Goal: Task Accomplishment & Management: Manage account settings

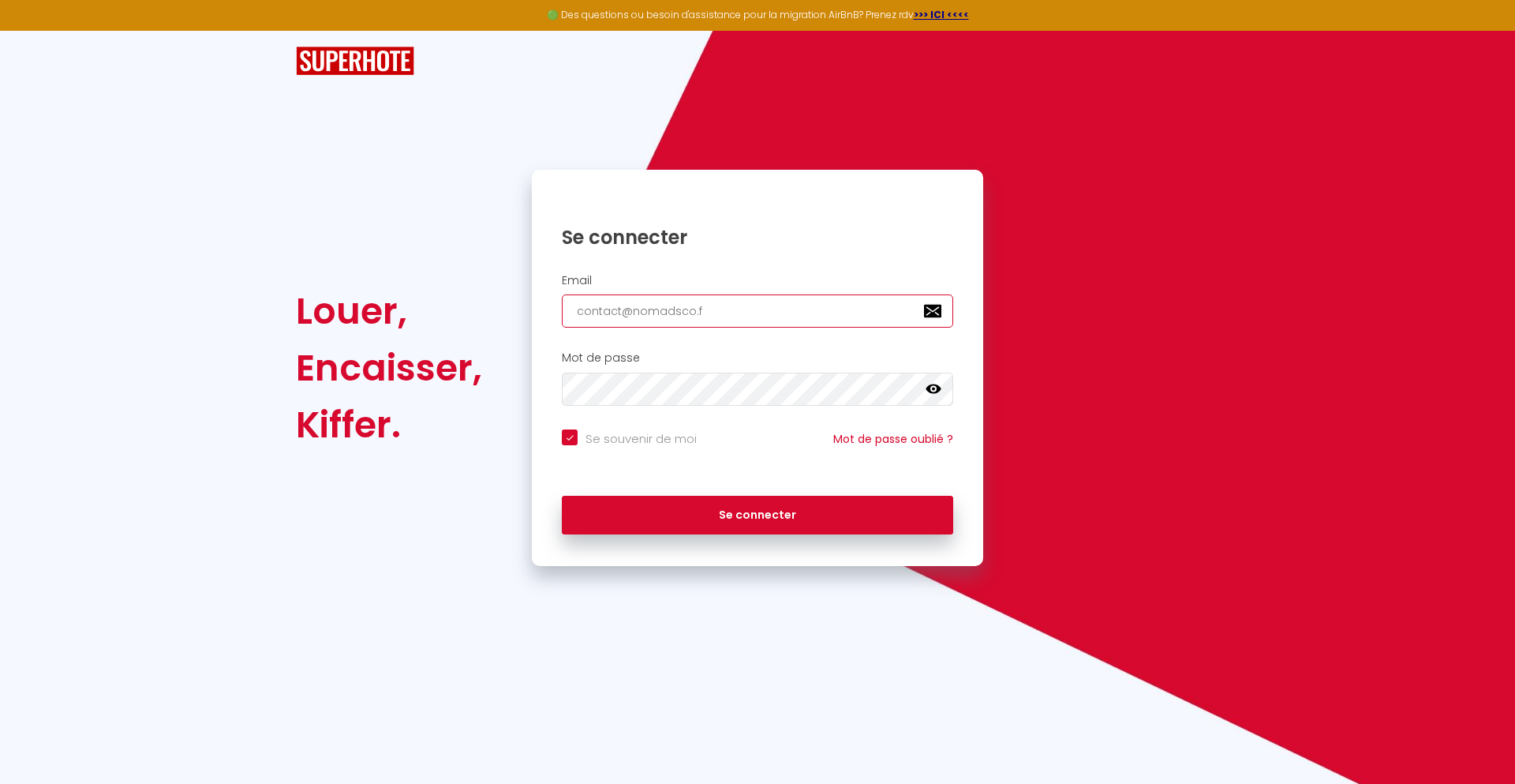
type input "[EMAIL_ADDRESS][DOMAIN_NAME]"
checkbox input "true"
type input "[EMAIL_ADDRESS][DOMAIN_NAME]"
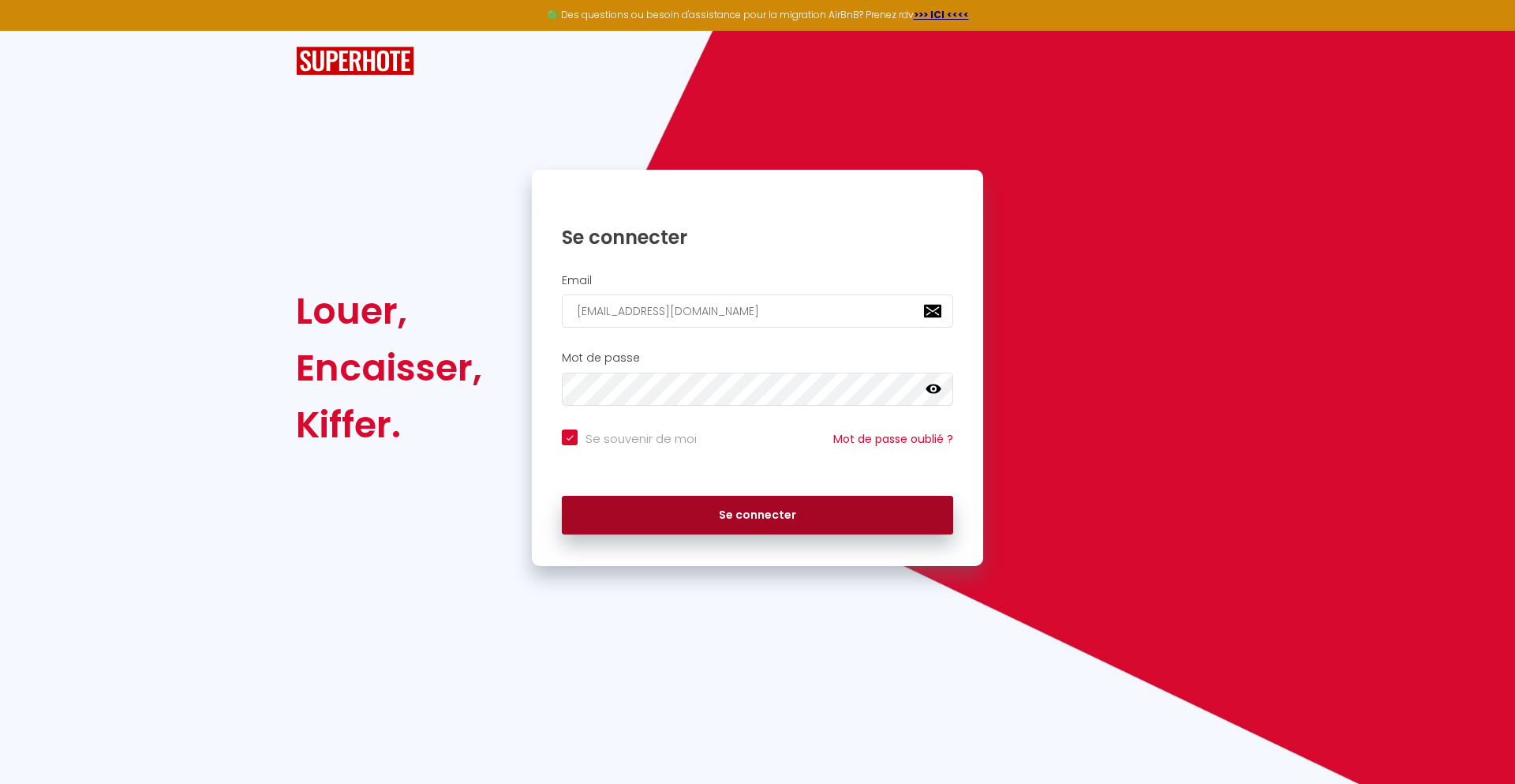
click at [758, 514] on button "Se connecter" at bounding box center [758, 515] width 392 height 40
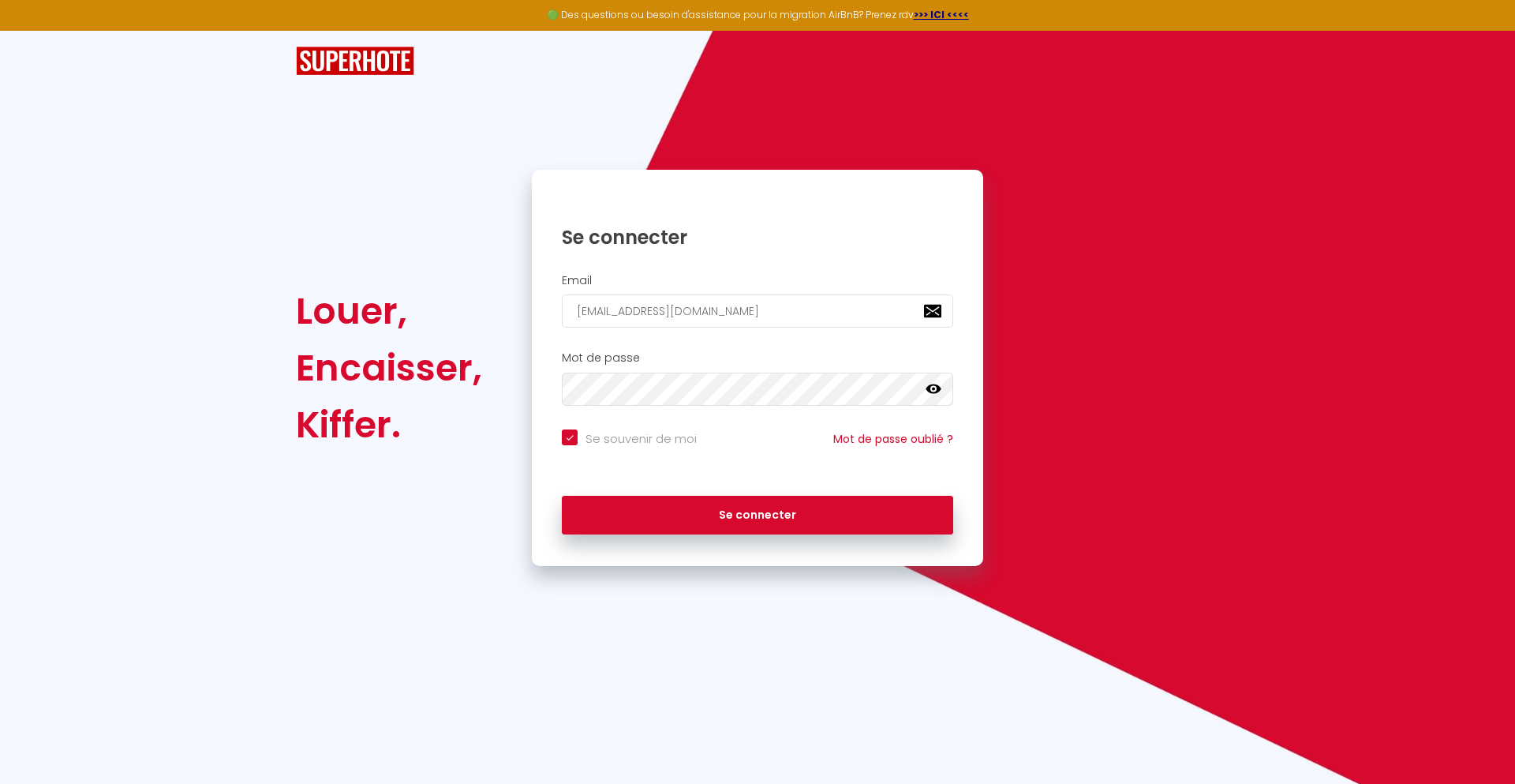
checkbox input "true"
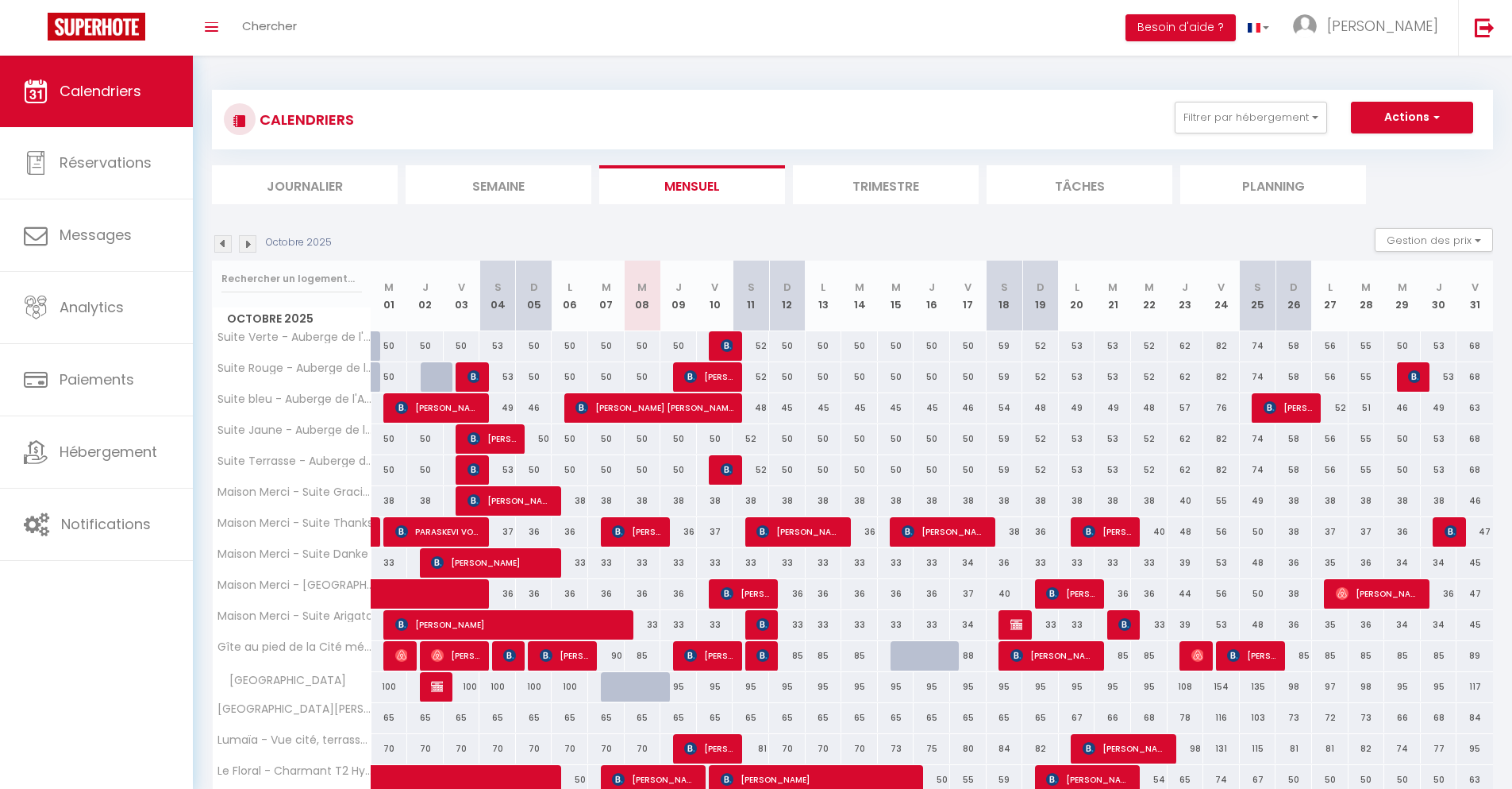
click at [305, 184] on li "Journalier" at bounding box center [305, 184] width 186 height 39
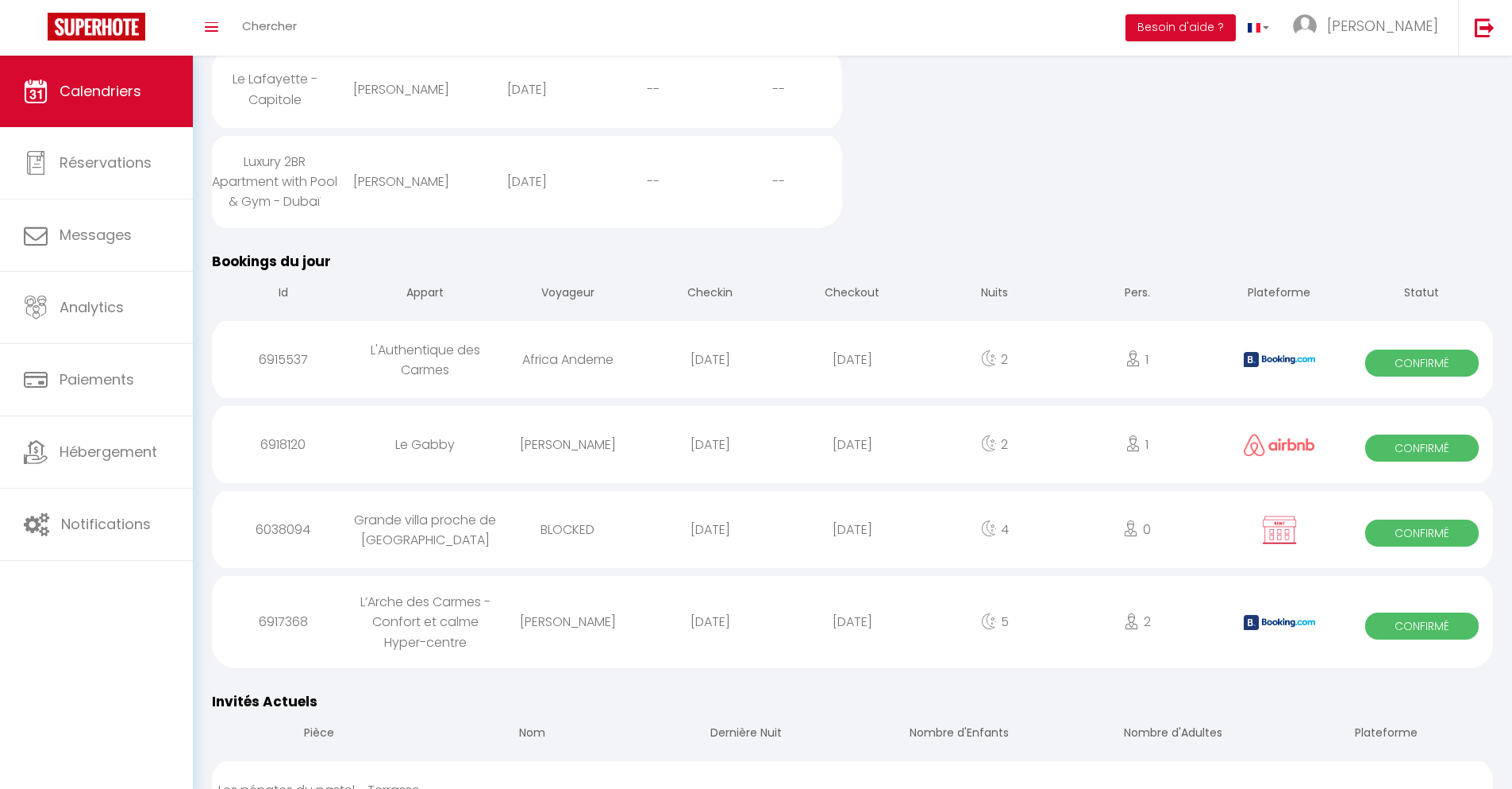
scroll to position [696, 0]
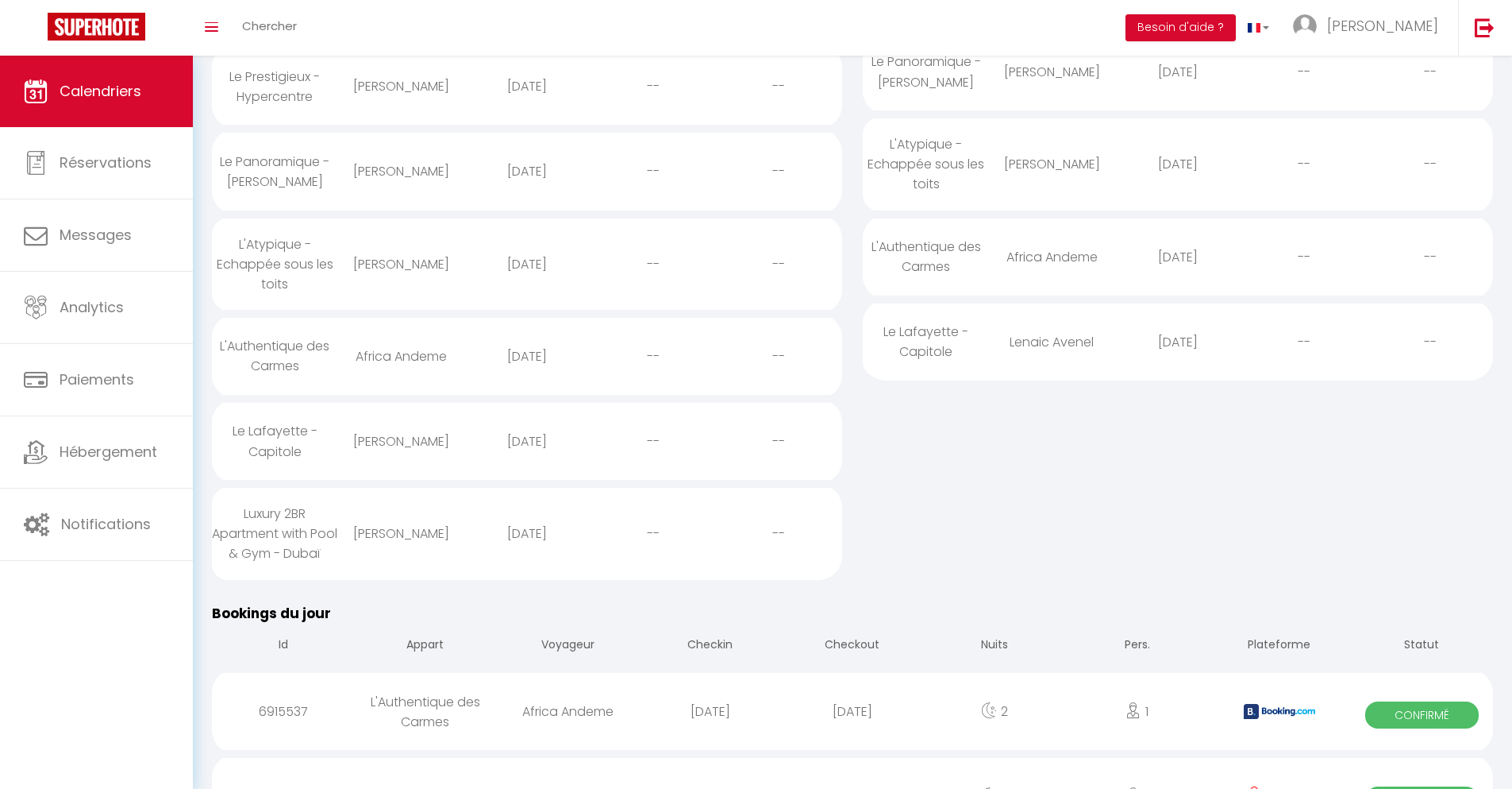
click at [852, 737] on div "[DATE]" at bounding box center [852, 711] width 142 height 52
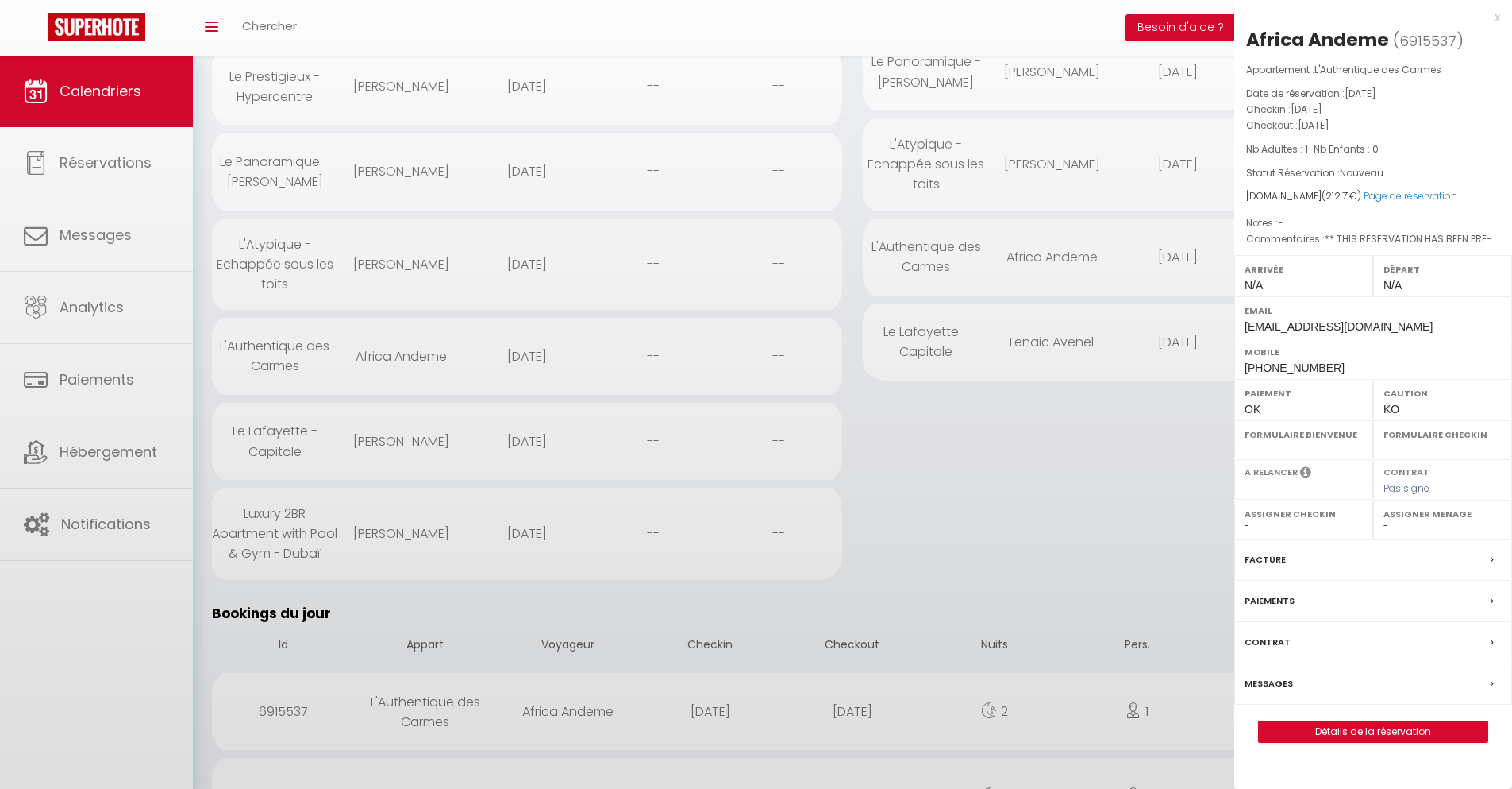
select select "0"
select select "1"
select select
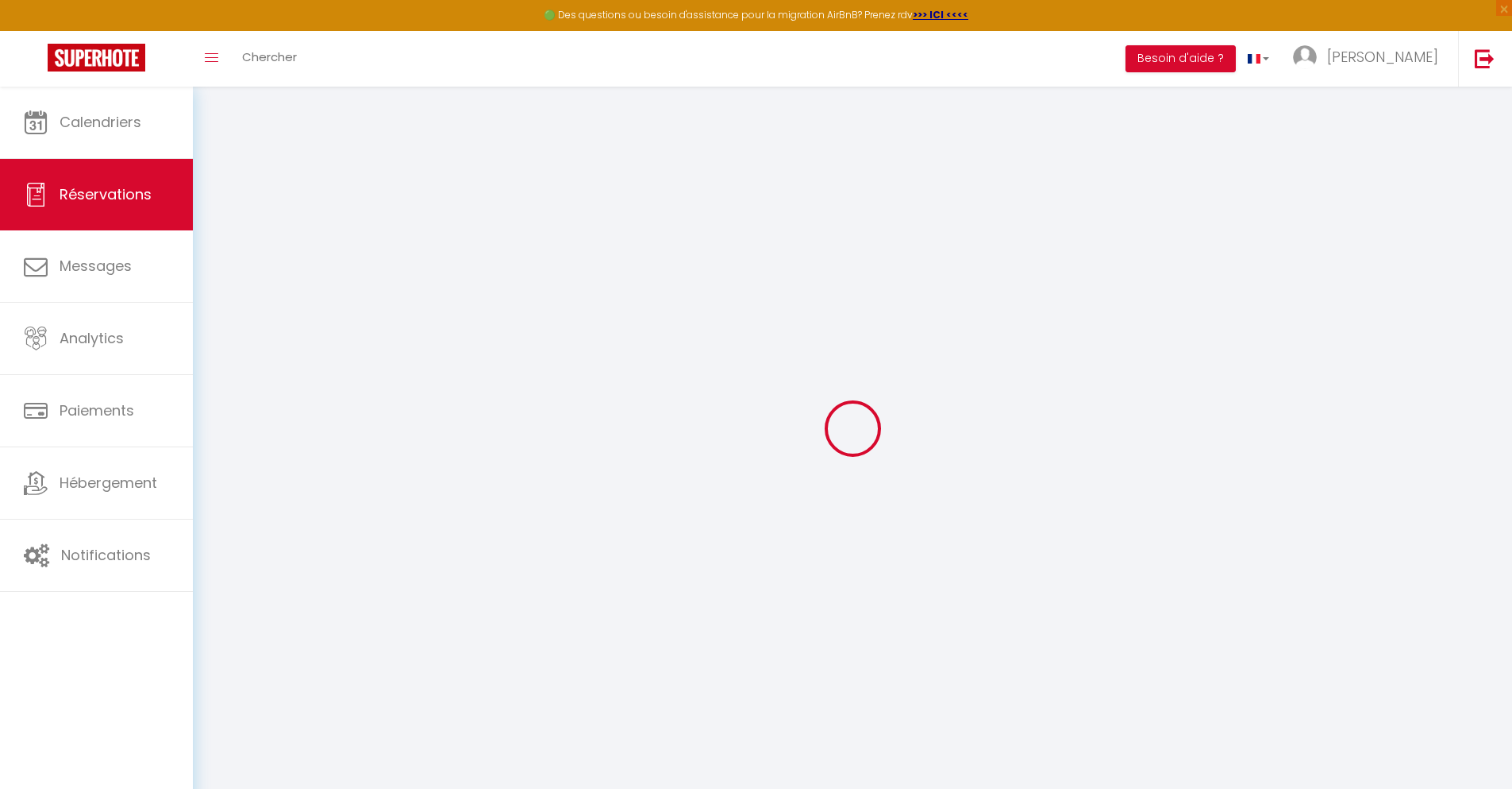
select select
checkbox input "false"
select select
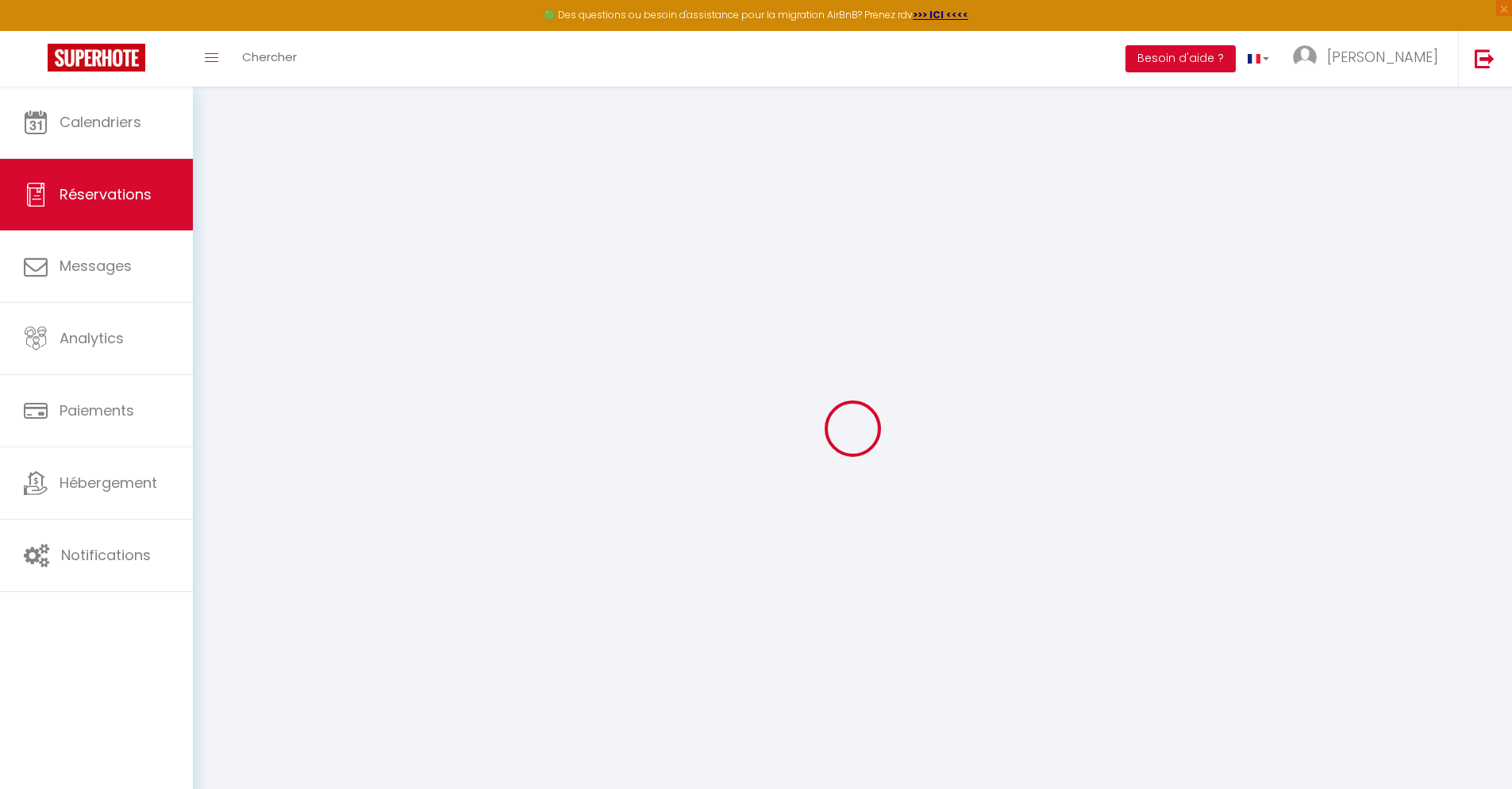
checkbox input "false"
type textarea "** THIS RESERVATION HAS BEEN PRE-PAID ** BOOKING NOTE : Payment charge is EUR 2…"
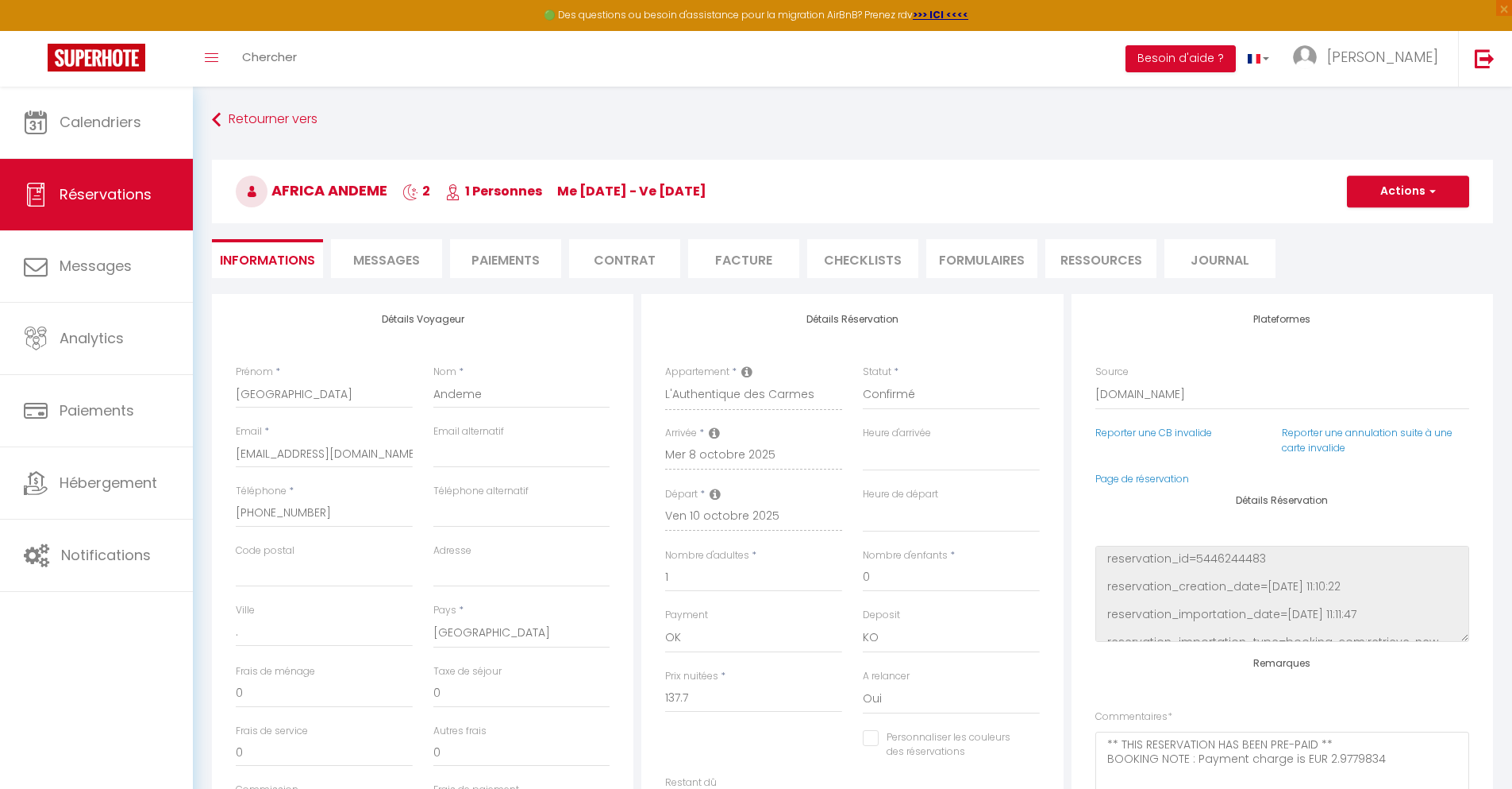
type input "66"
type input "9.01"
select select
checkbox input "false"
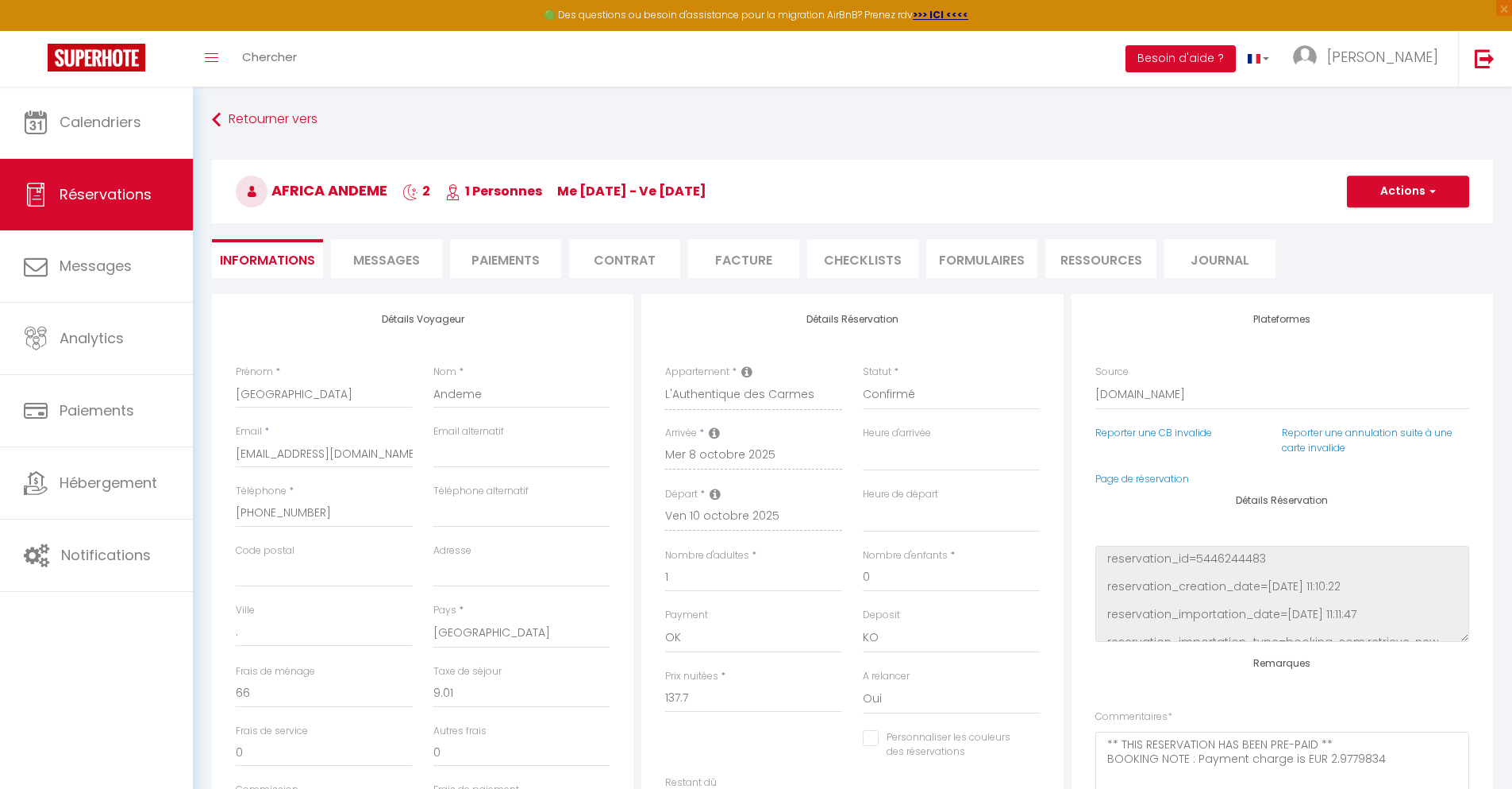
select select
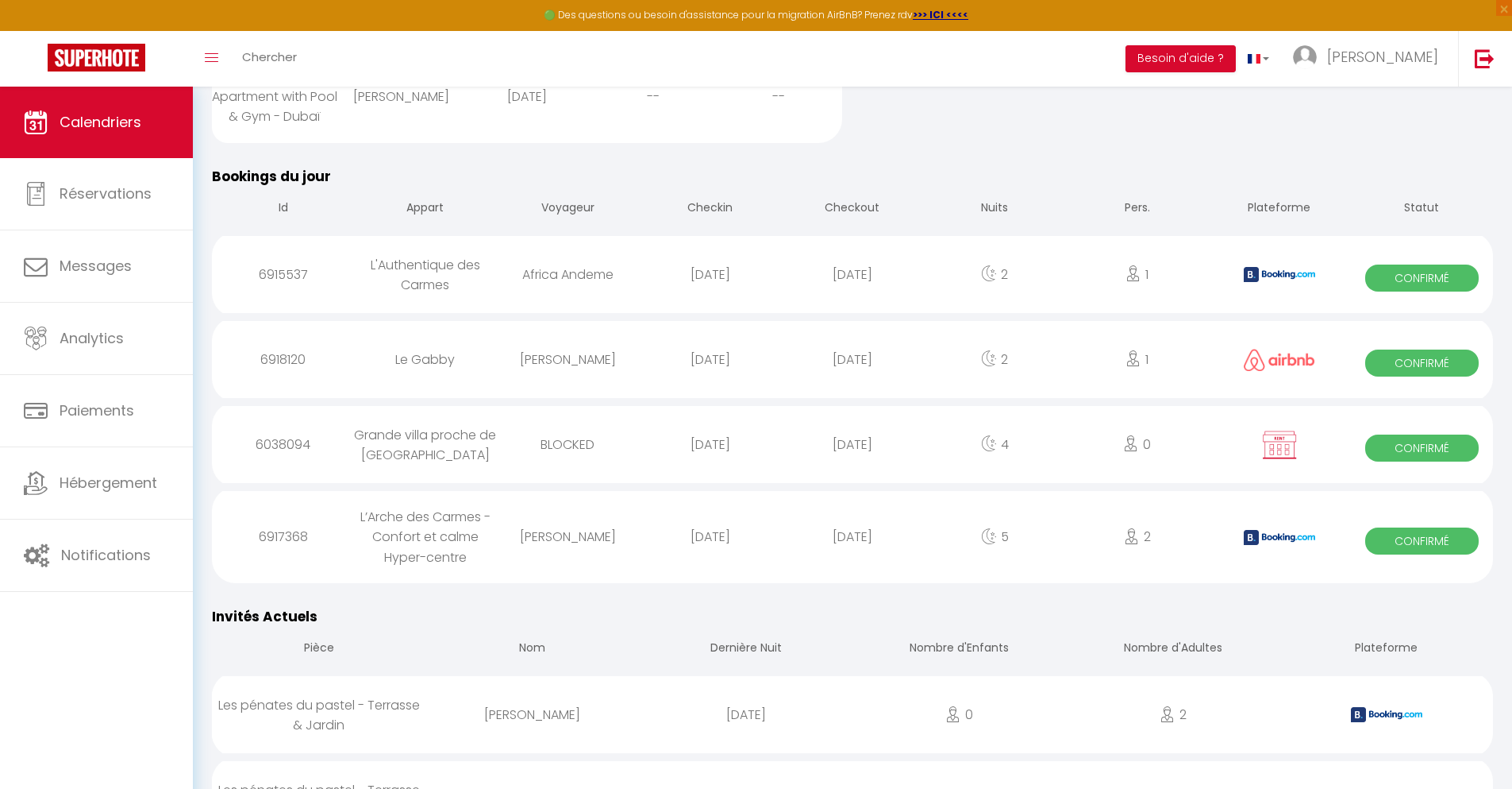
scroll to position [811, 0]
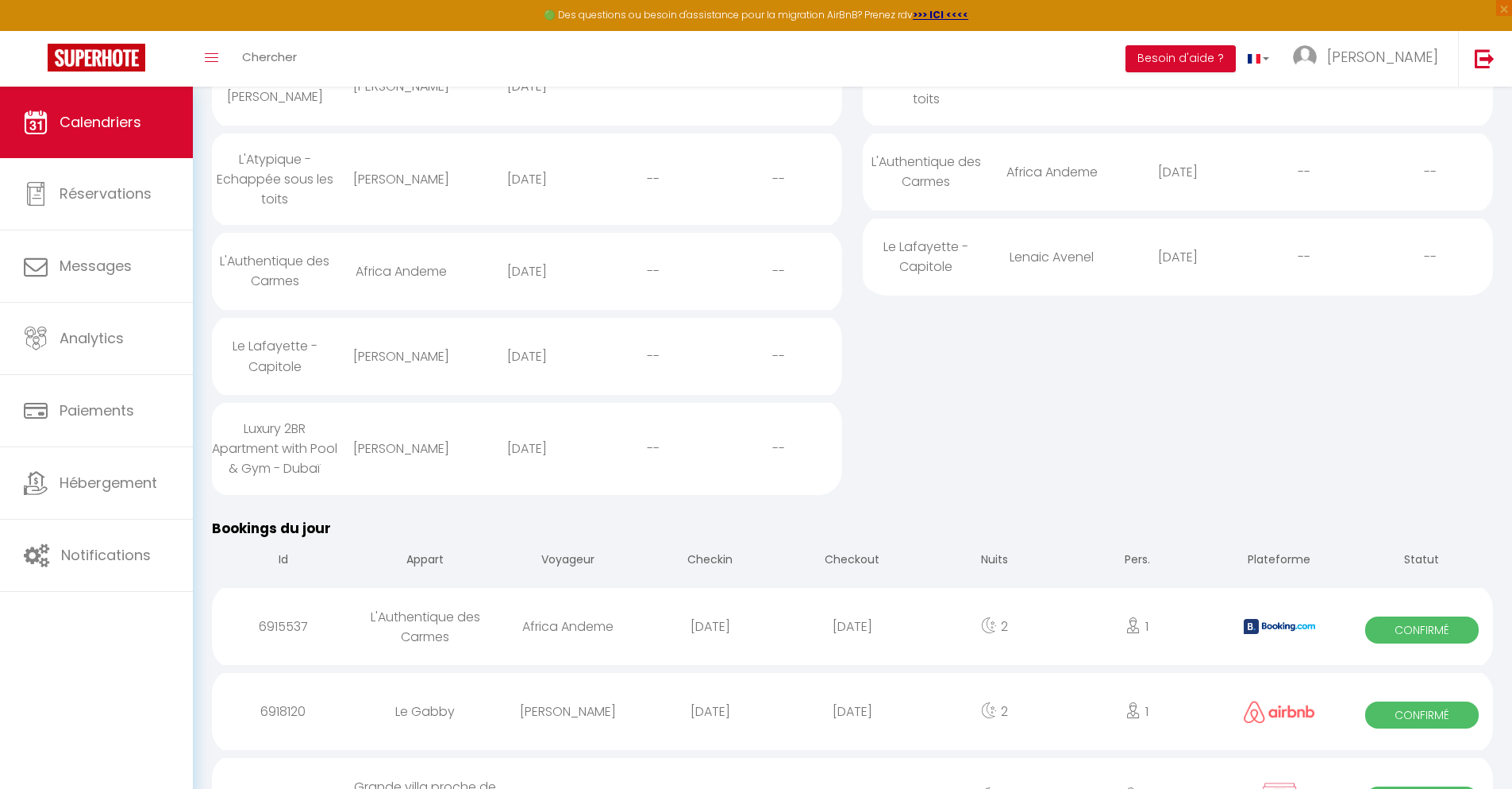
click at [852, 737] on div "[DATE]" at bounding box center [852, 711] width 142 height 52
select select "0"
select select "1"
select select
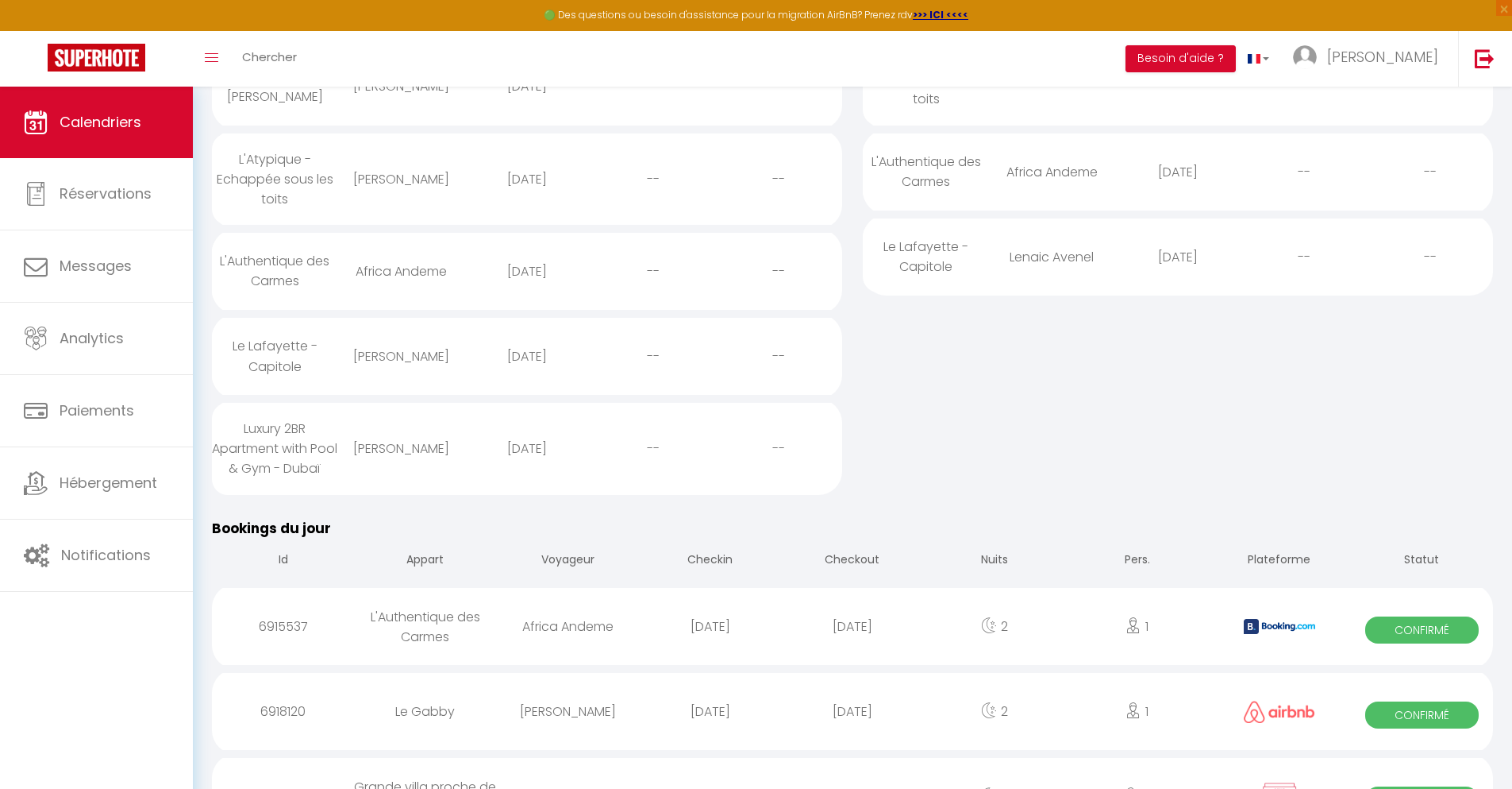
select select
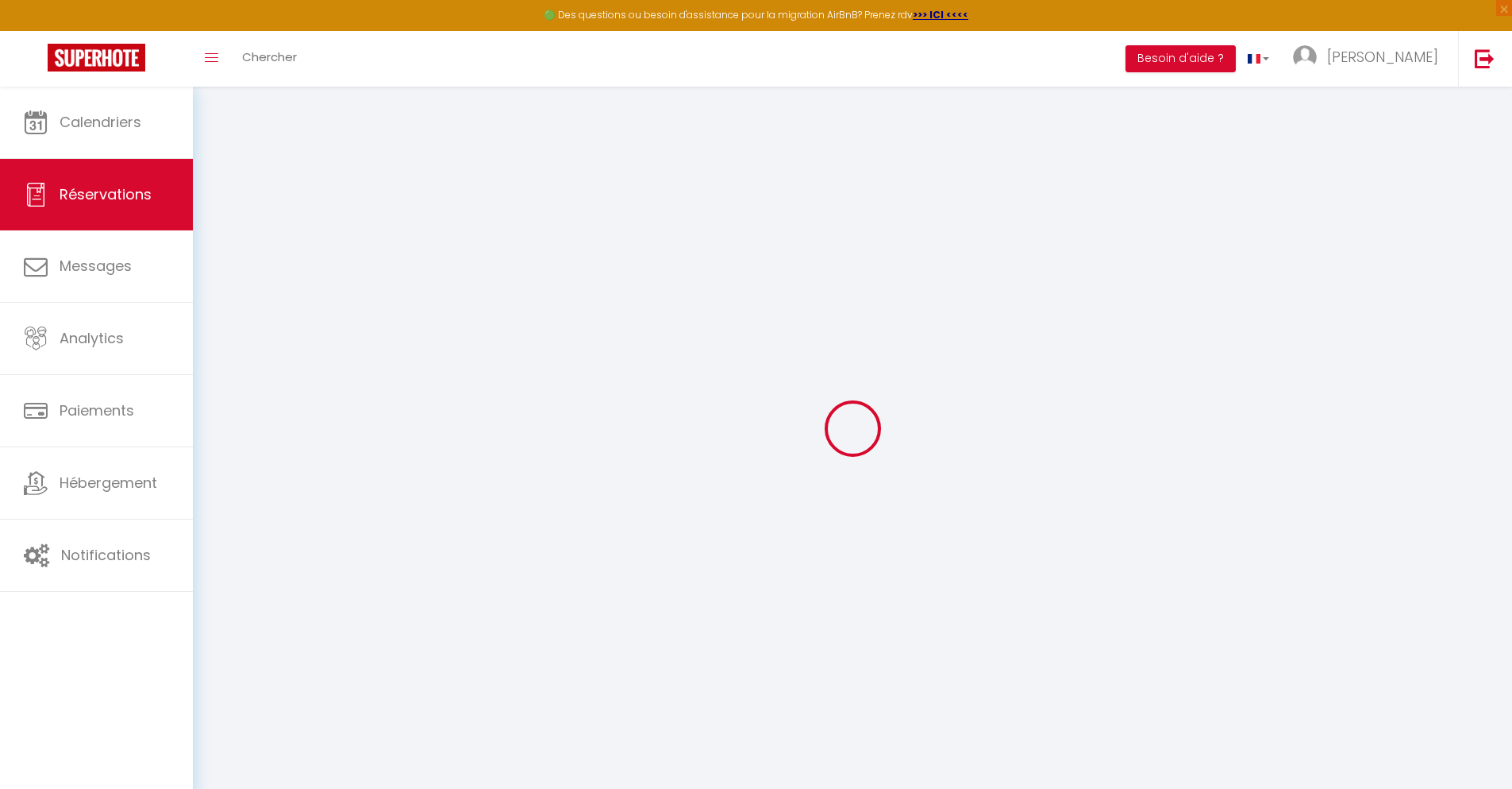
select select
checkbox input "false"
select select
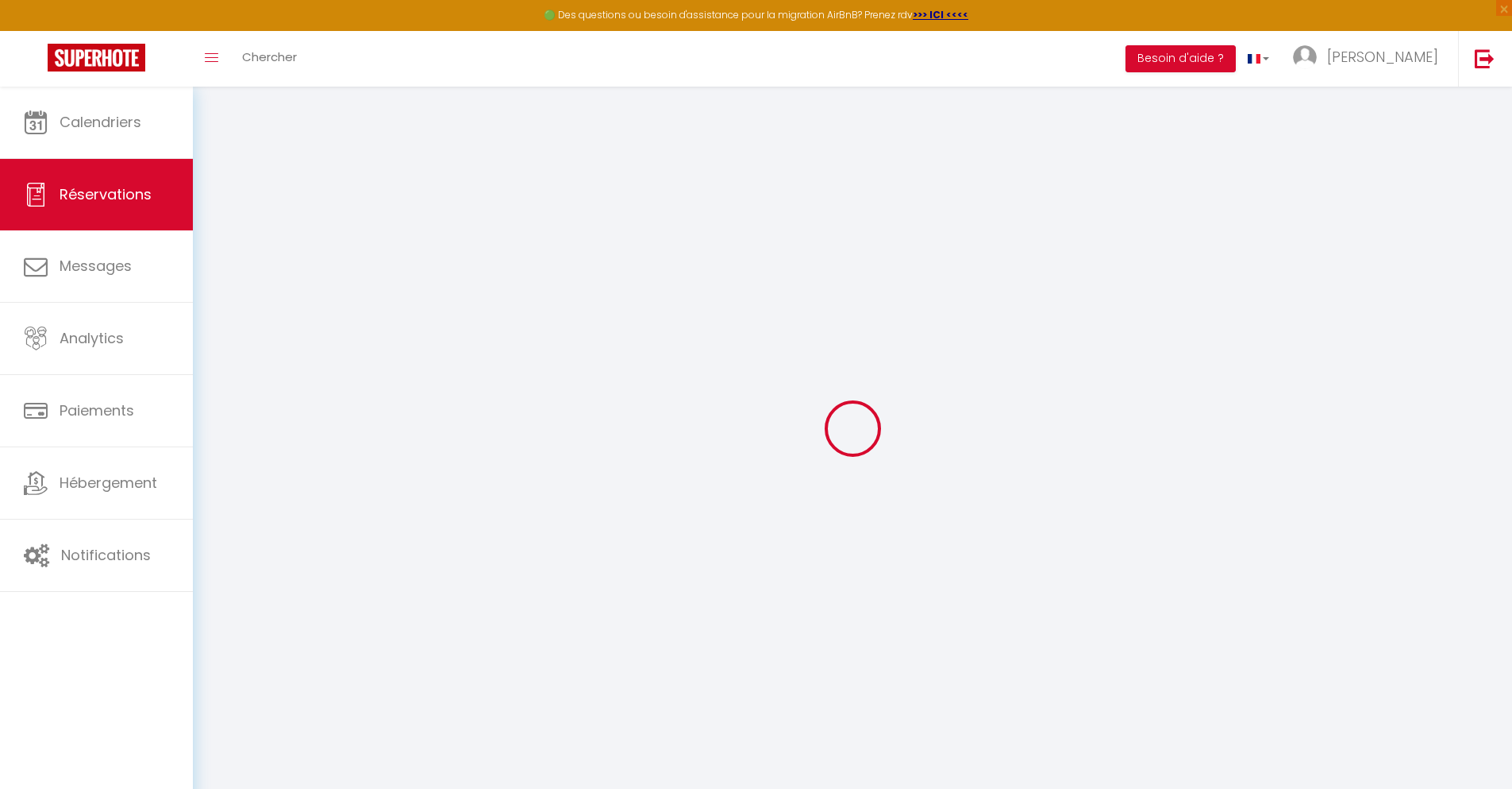
select select
checkbox input "false"
select select
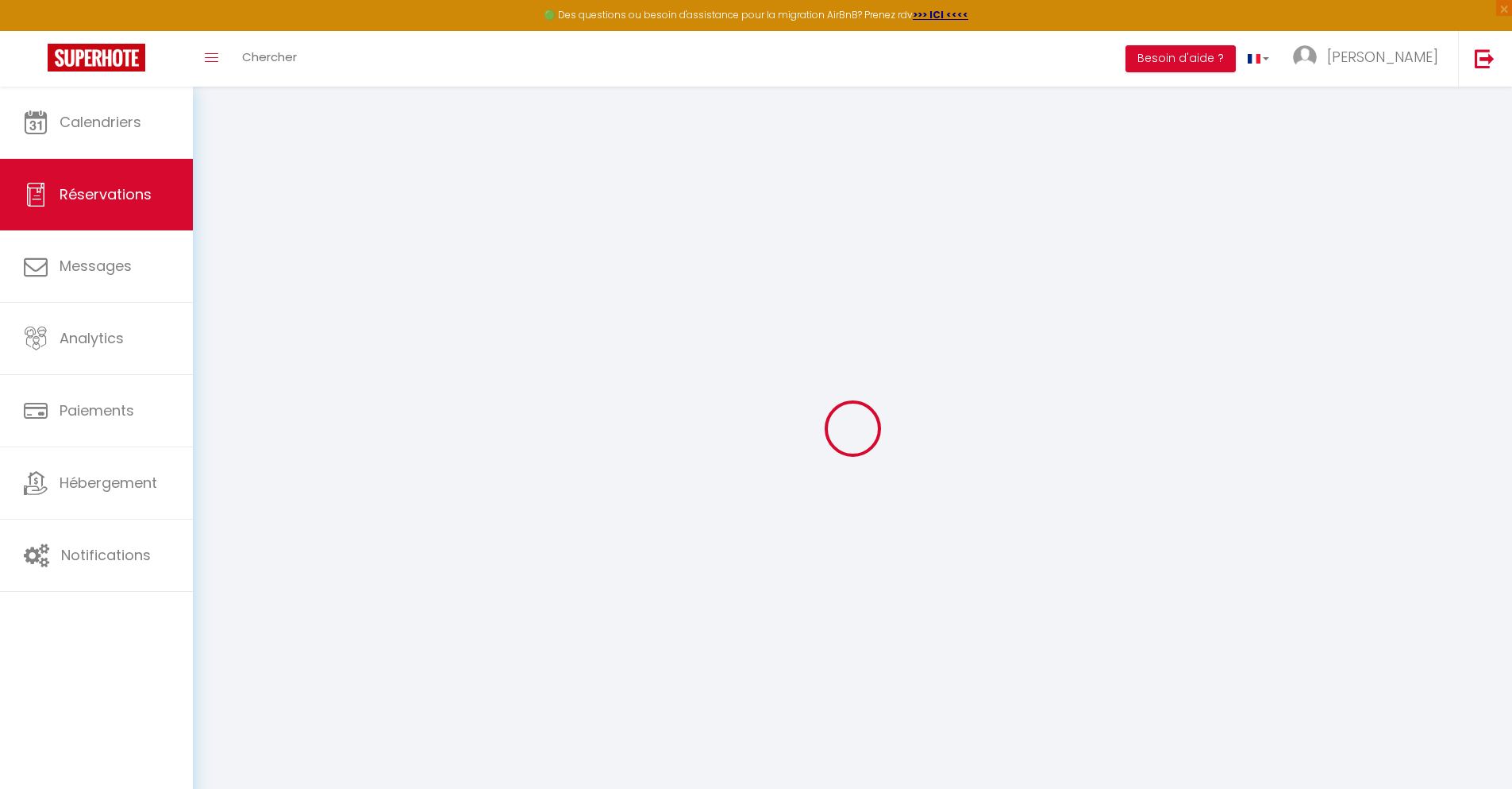
select select
checkbox input "false"
select select
type input "32"
type input "8.42"
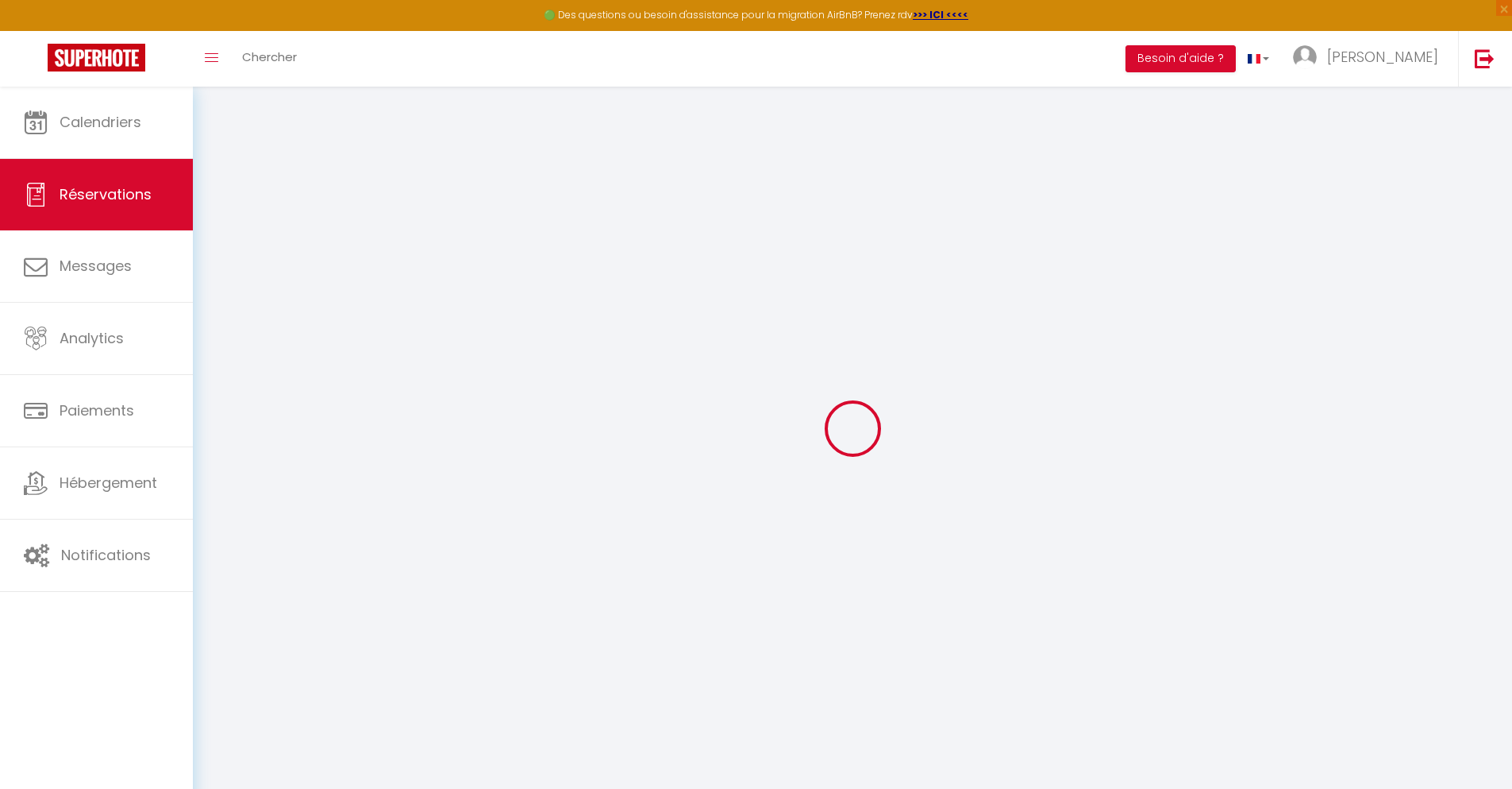
select select
checkbox input "false"
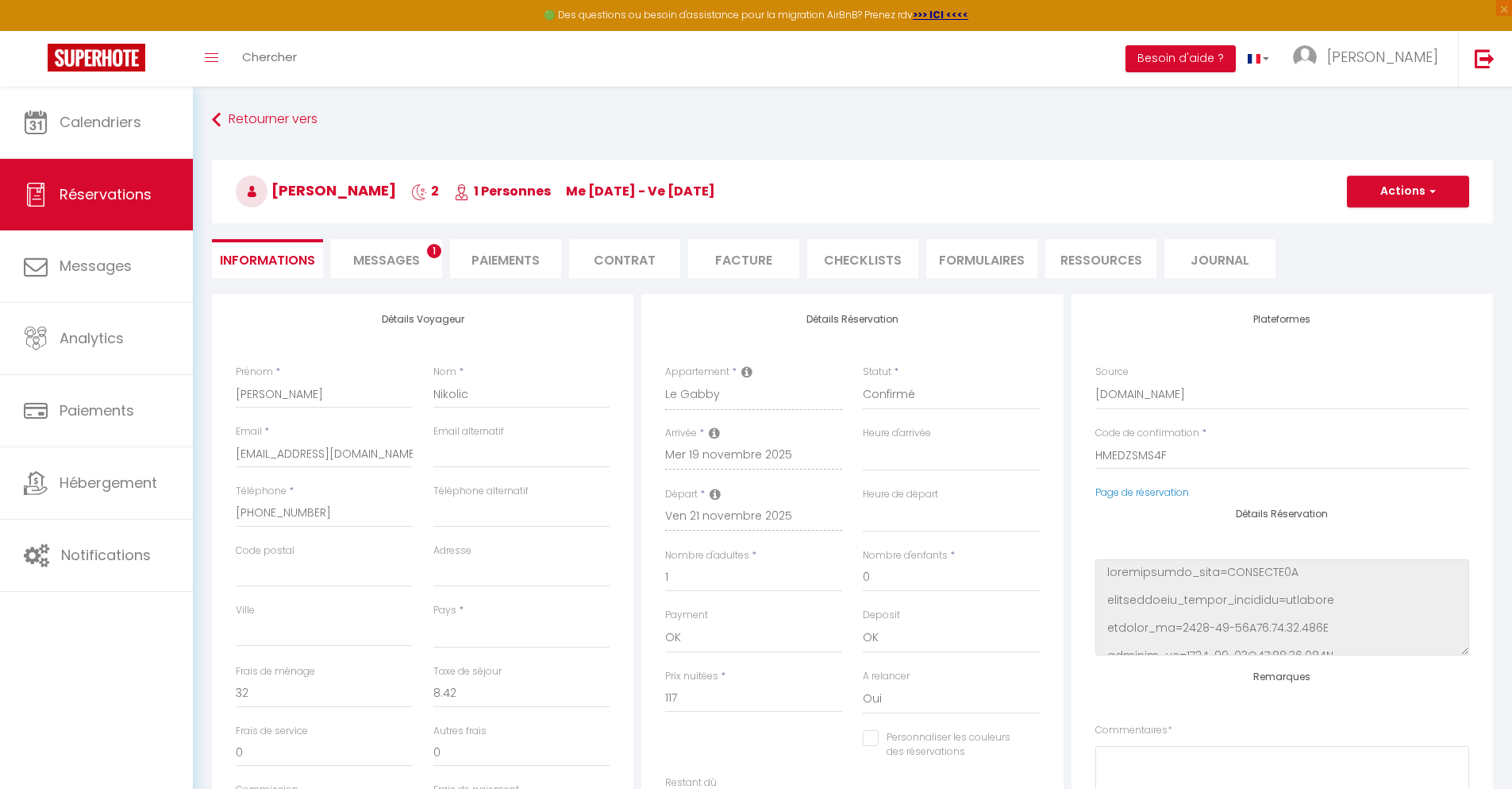
select select
checkbox input "false"
select select
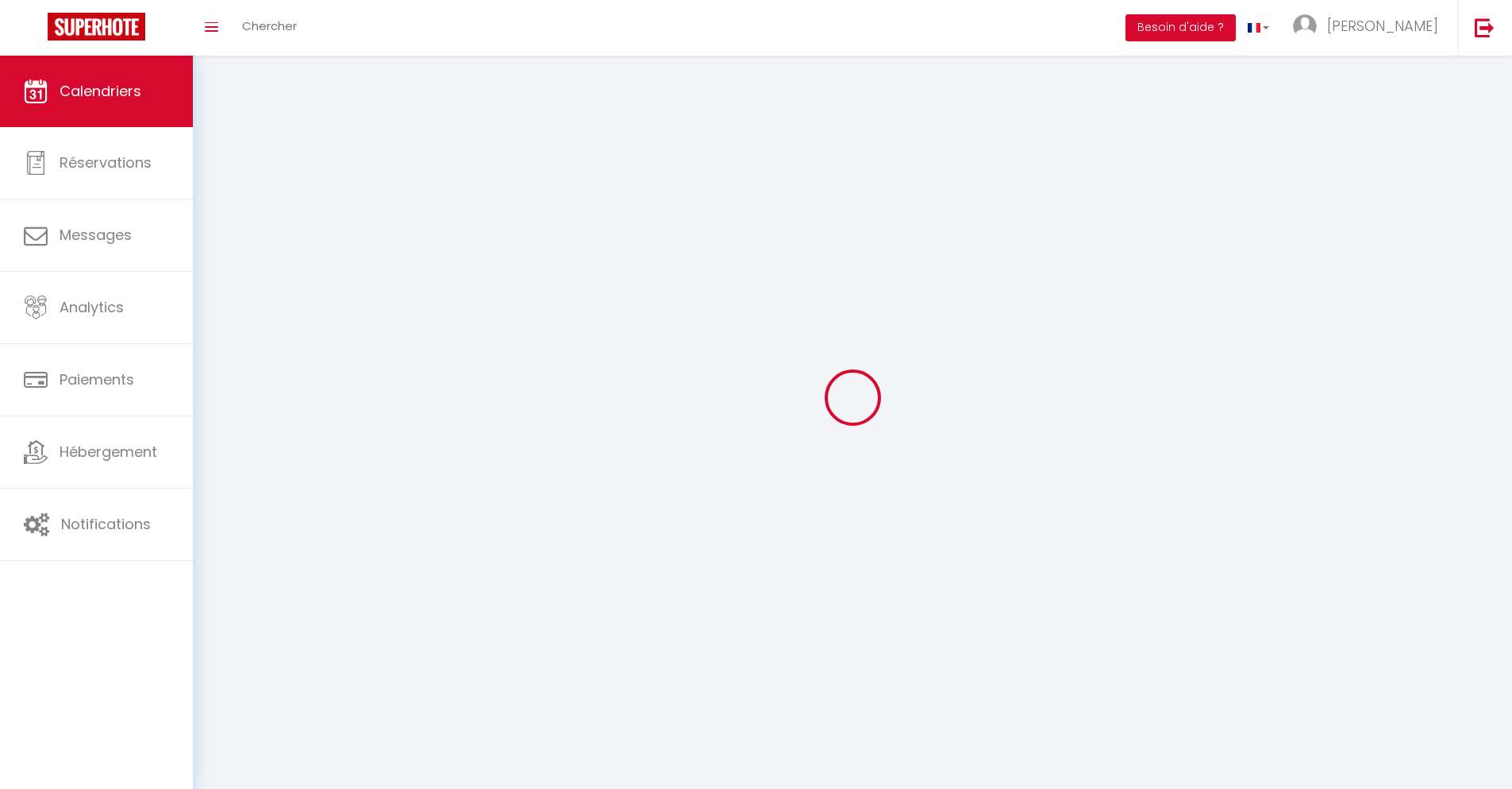
scroll to position [87, 0]
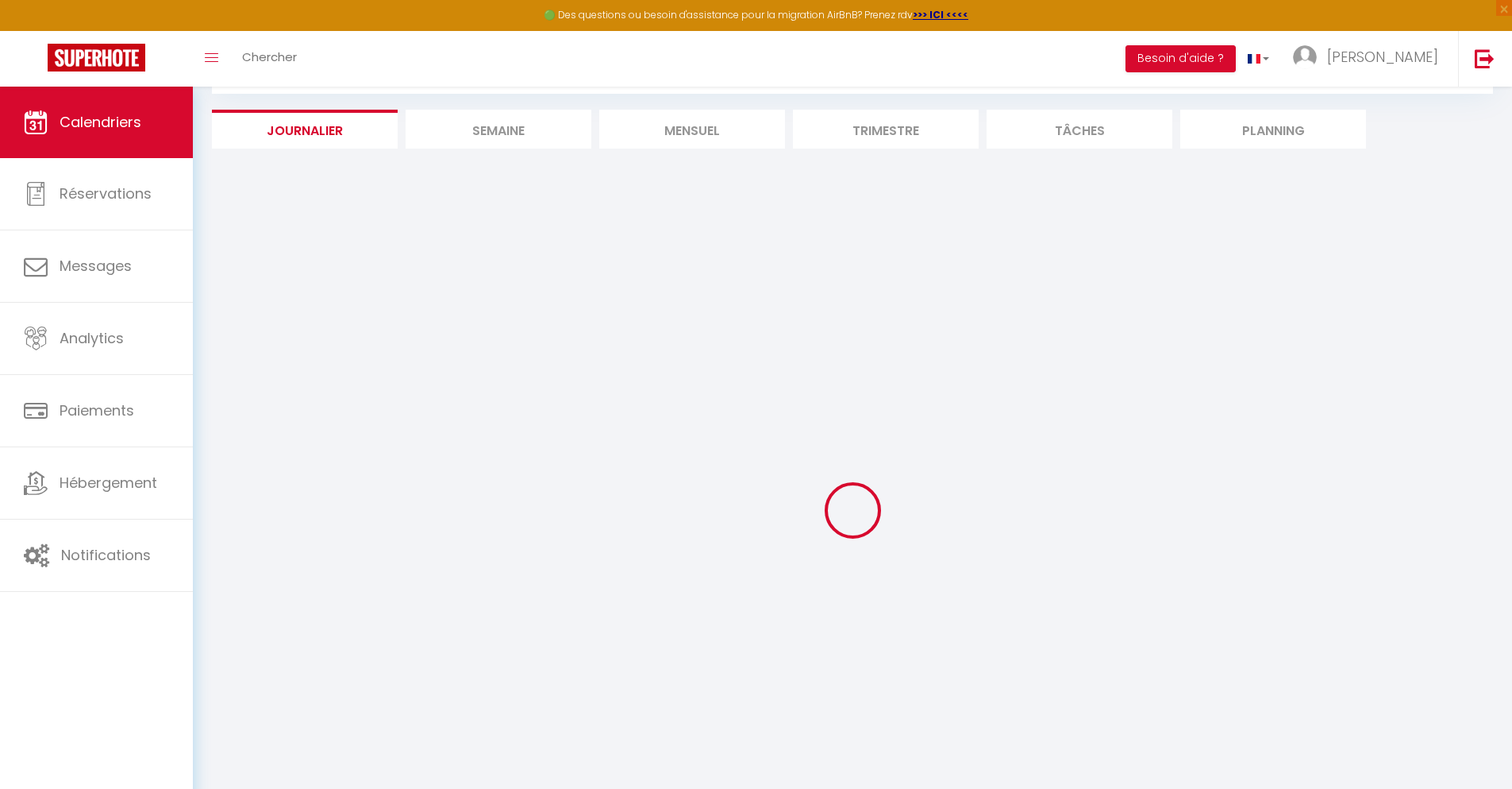
select select
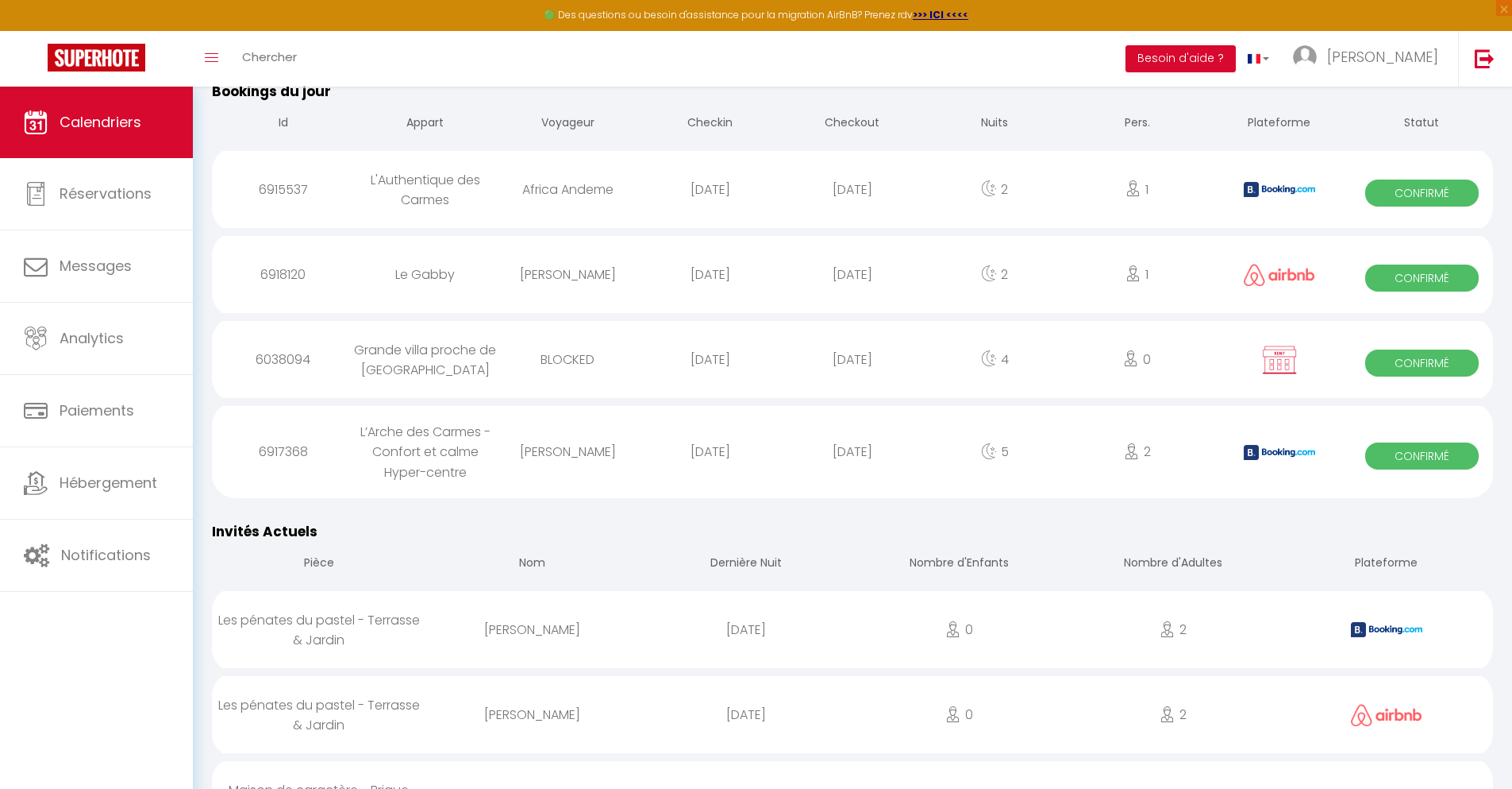
scroll to position [897, 0]
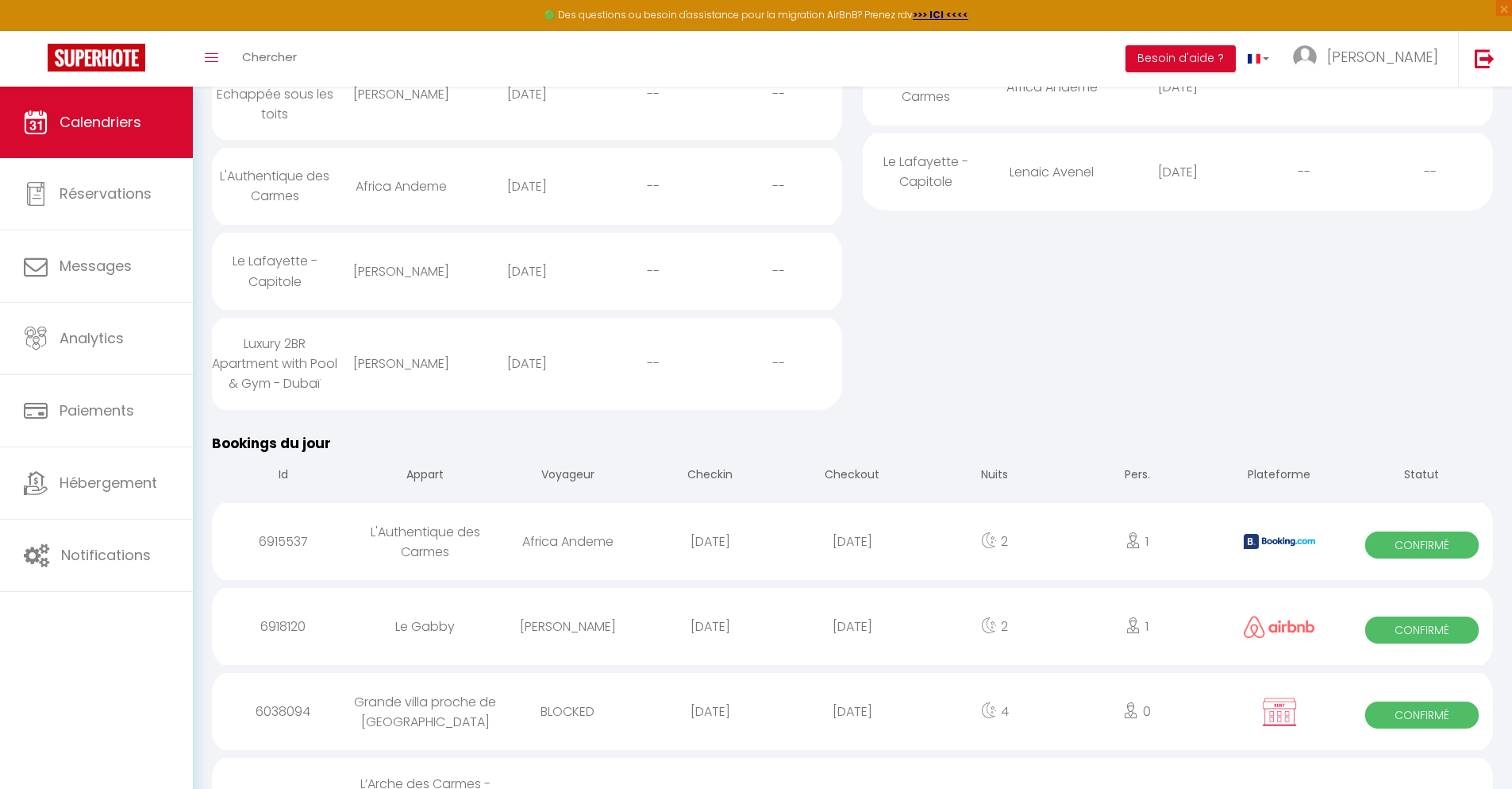
click at [852, 737] on div "[DATE]" at bounding box center [852, 711] width 142 height 52
select select "0"
select select "1"
select select
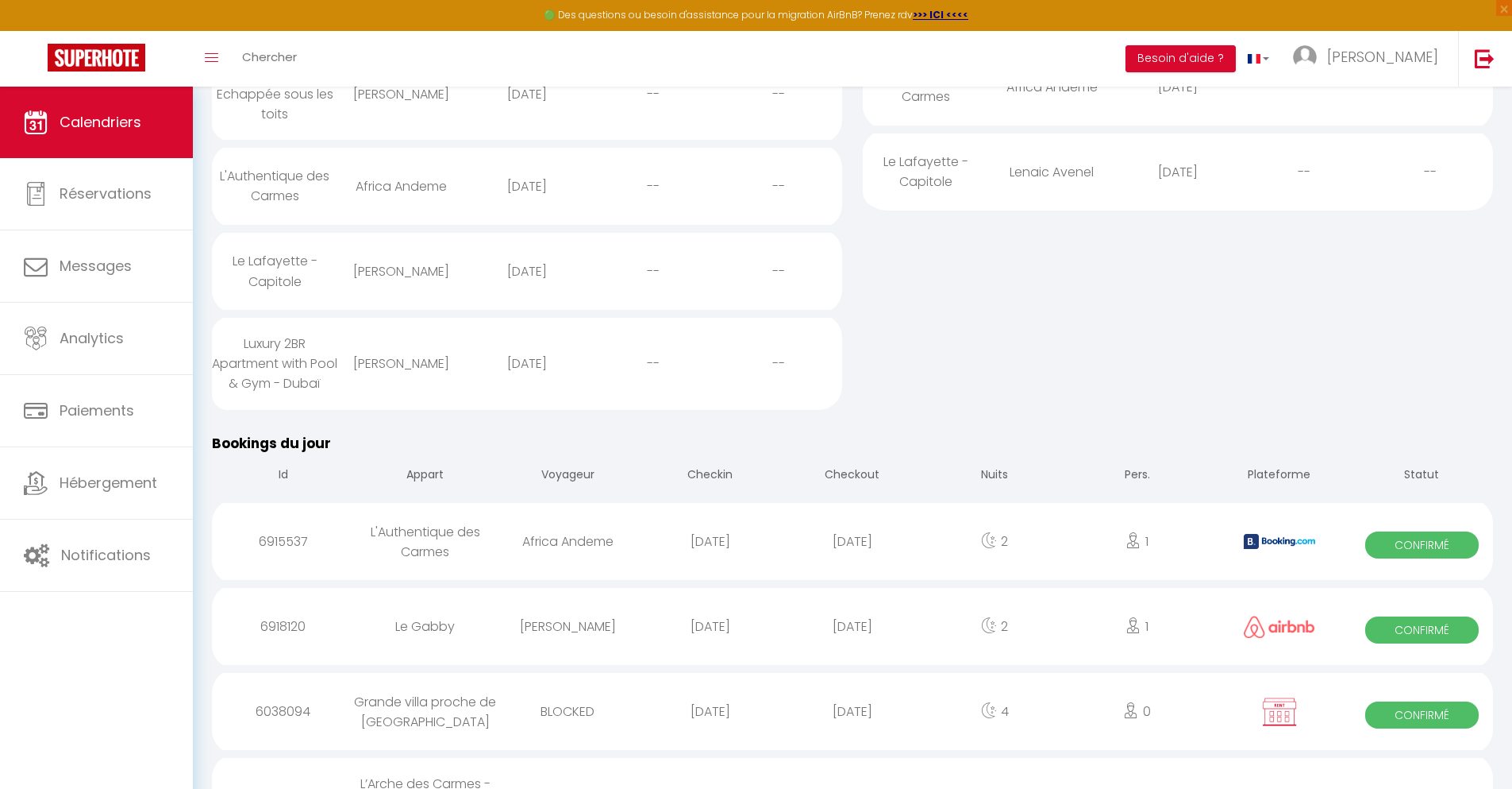
select select
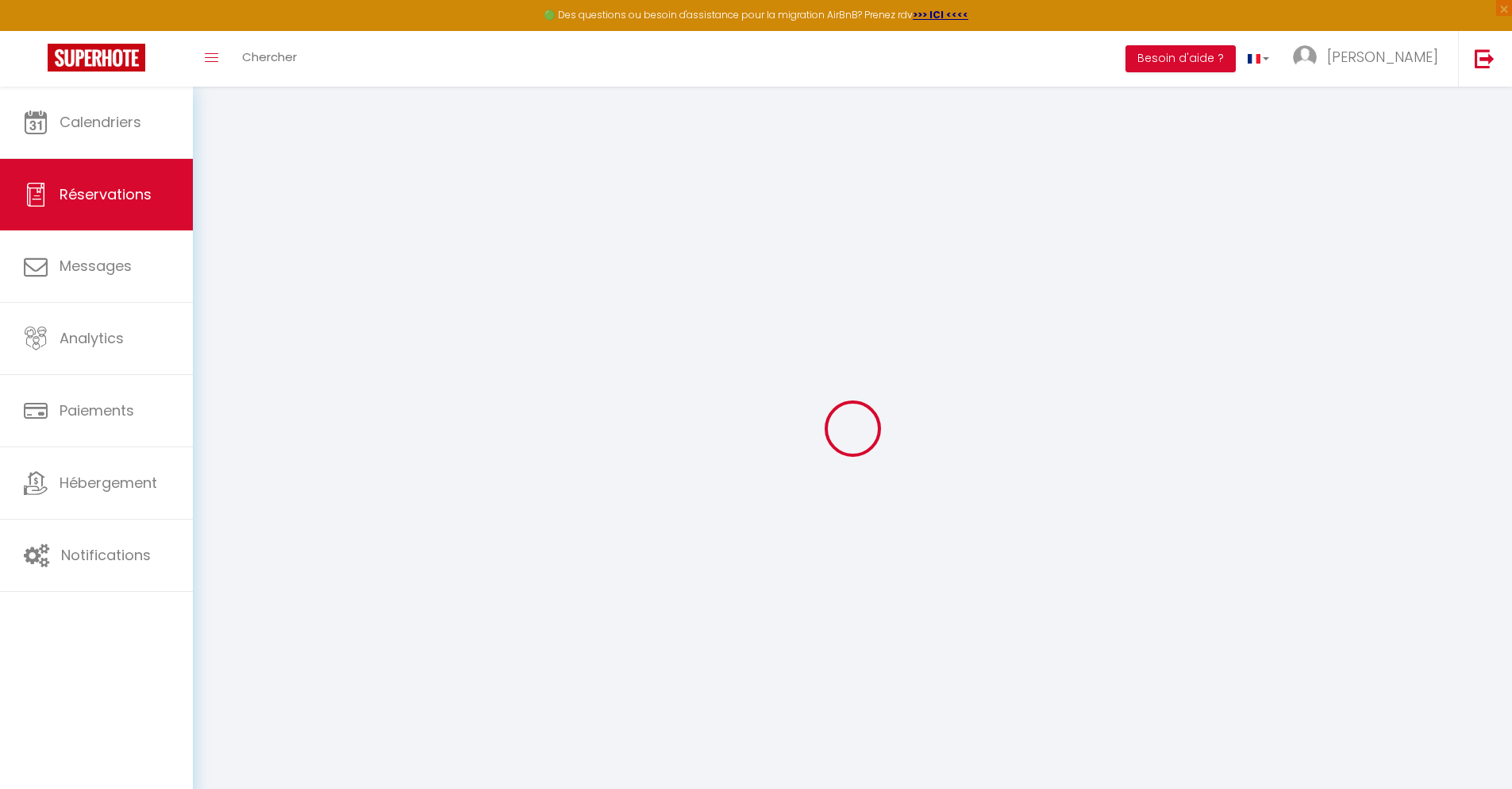
select select
checkbox input "false"
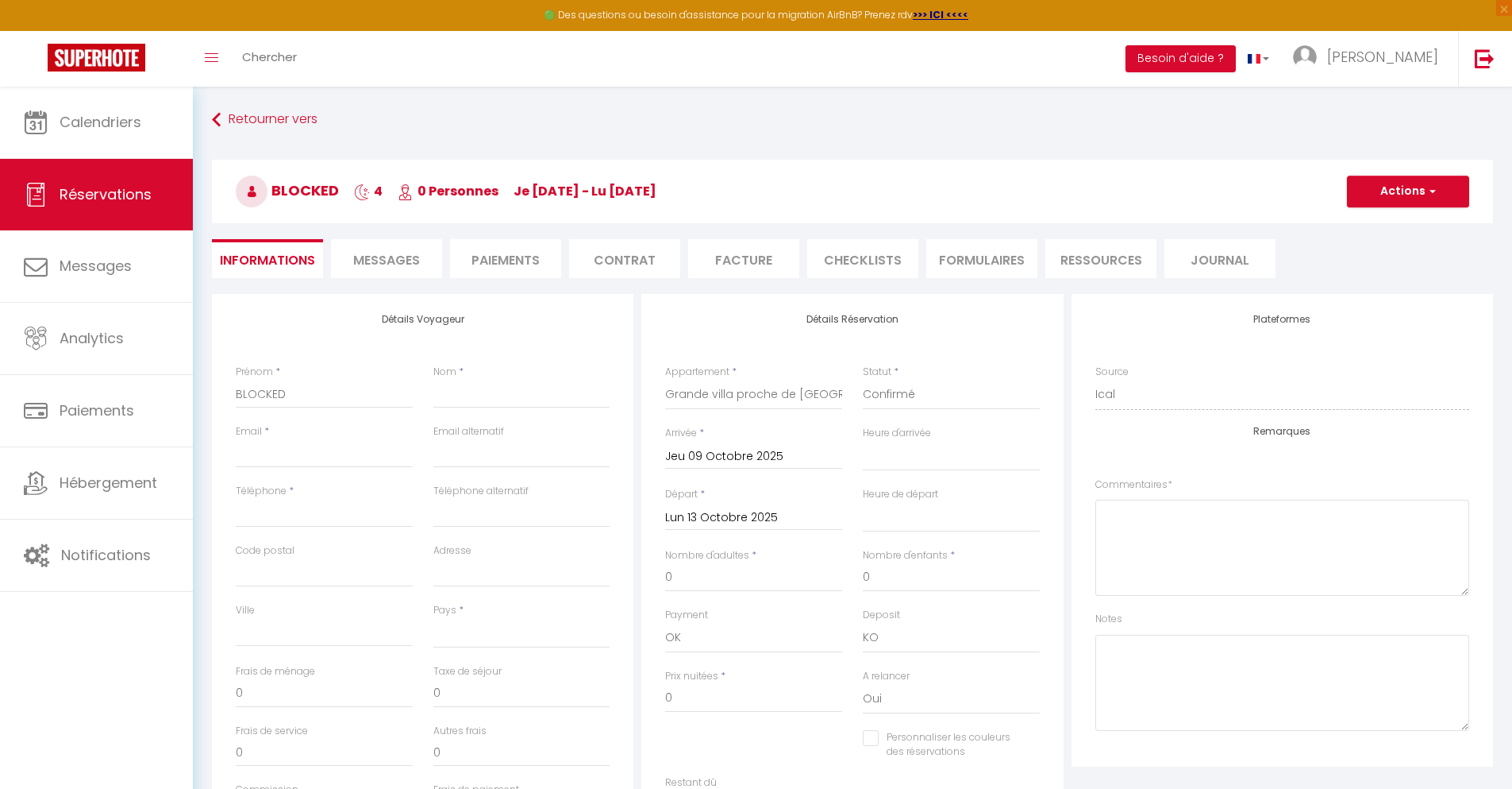
select select
checkbox input "false"
select select
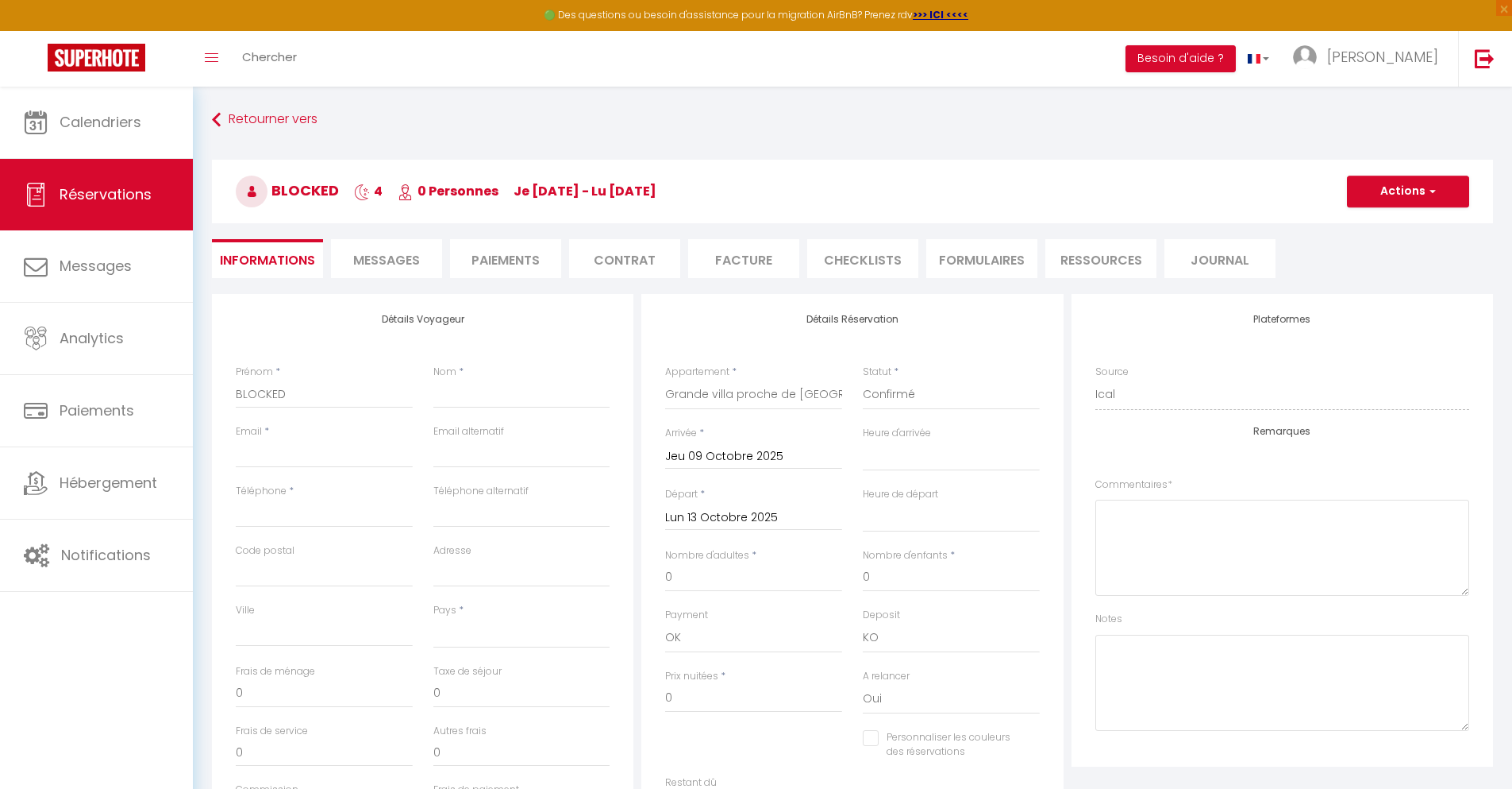
select select
checkbox input "false"
select select
checkbox input "false"
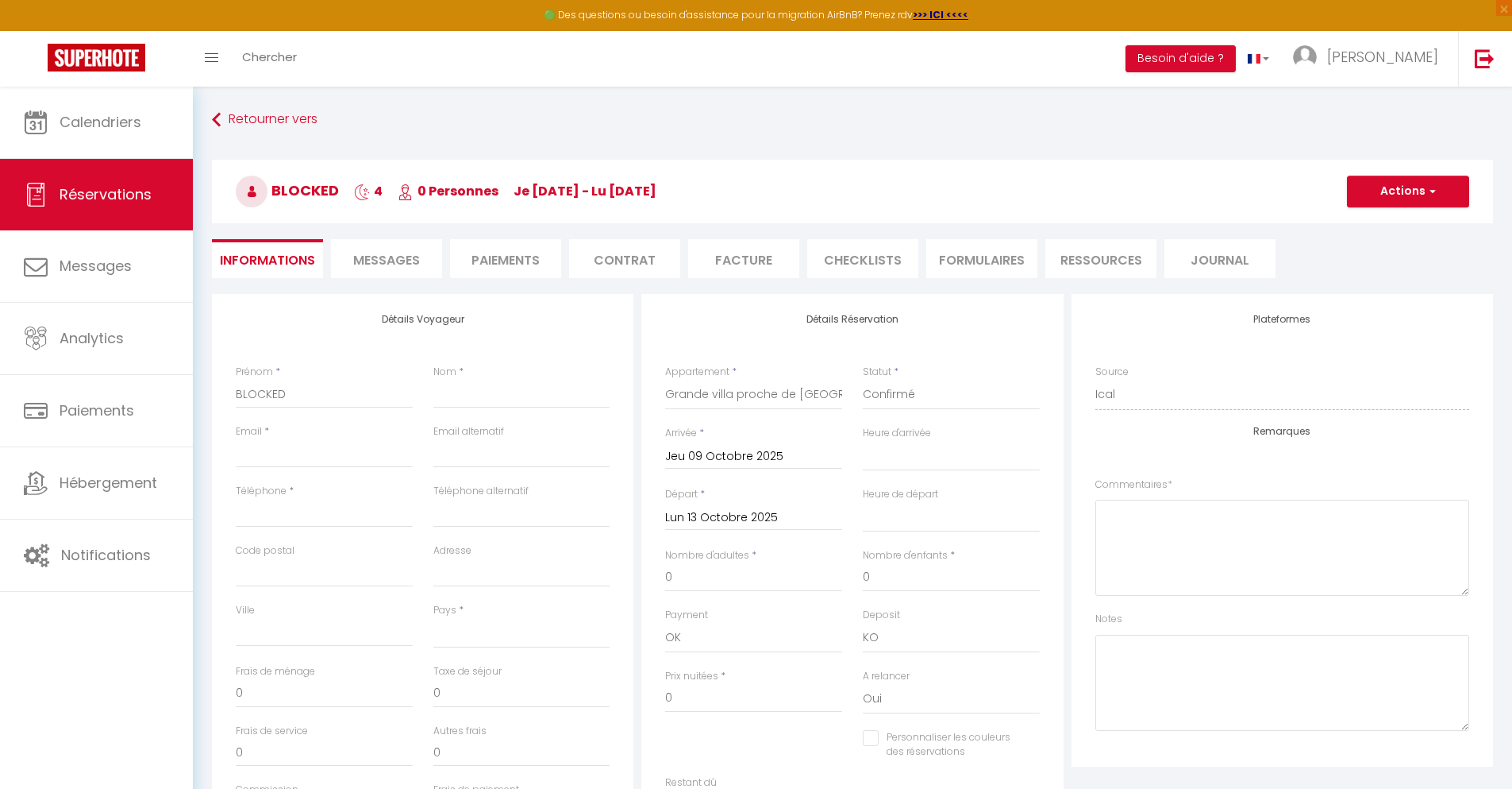
select select
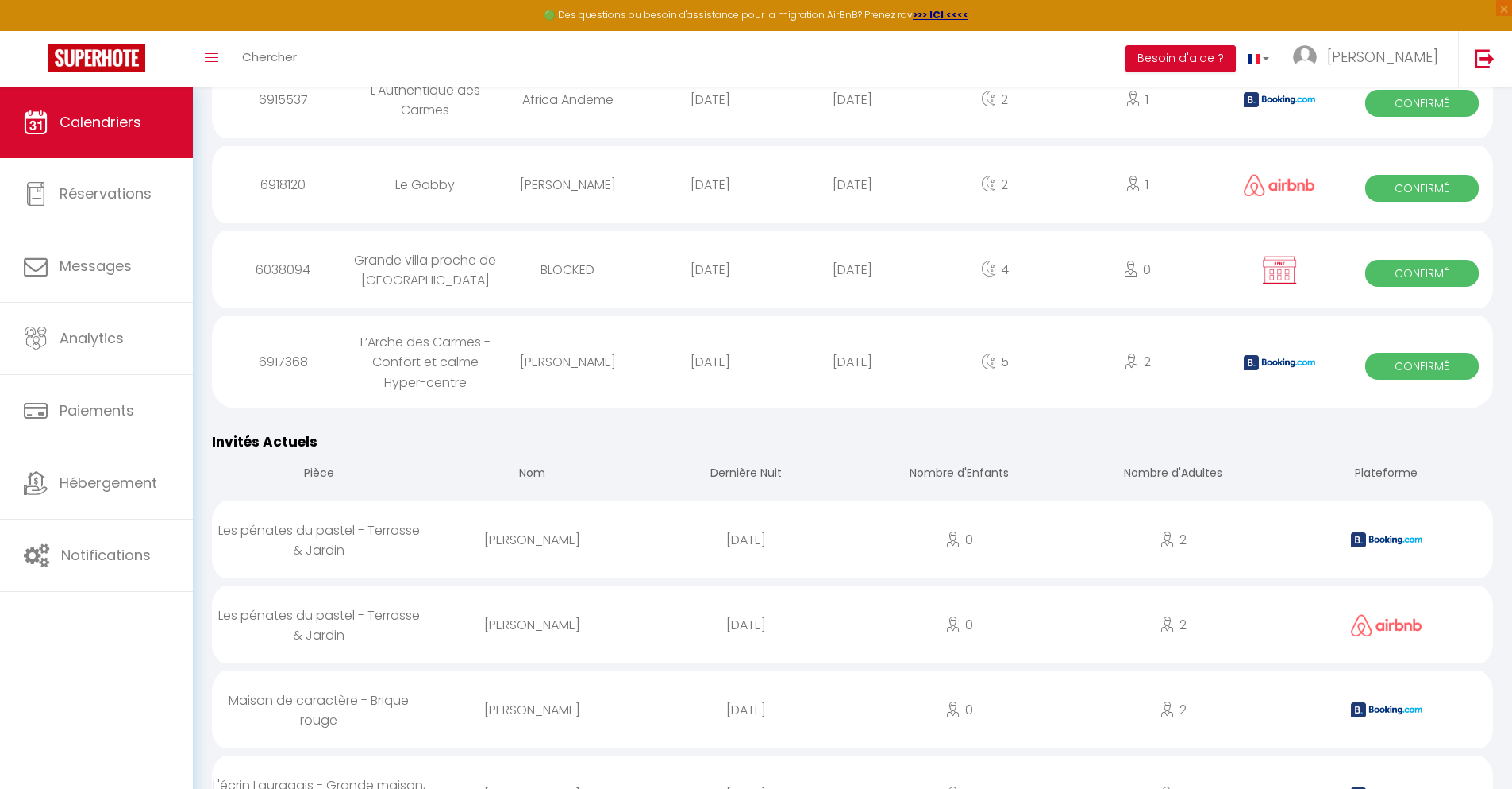
scroll to position [992, 0]
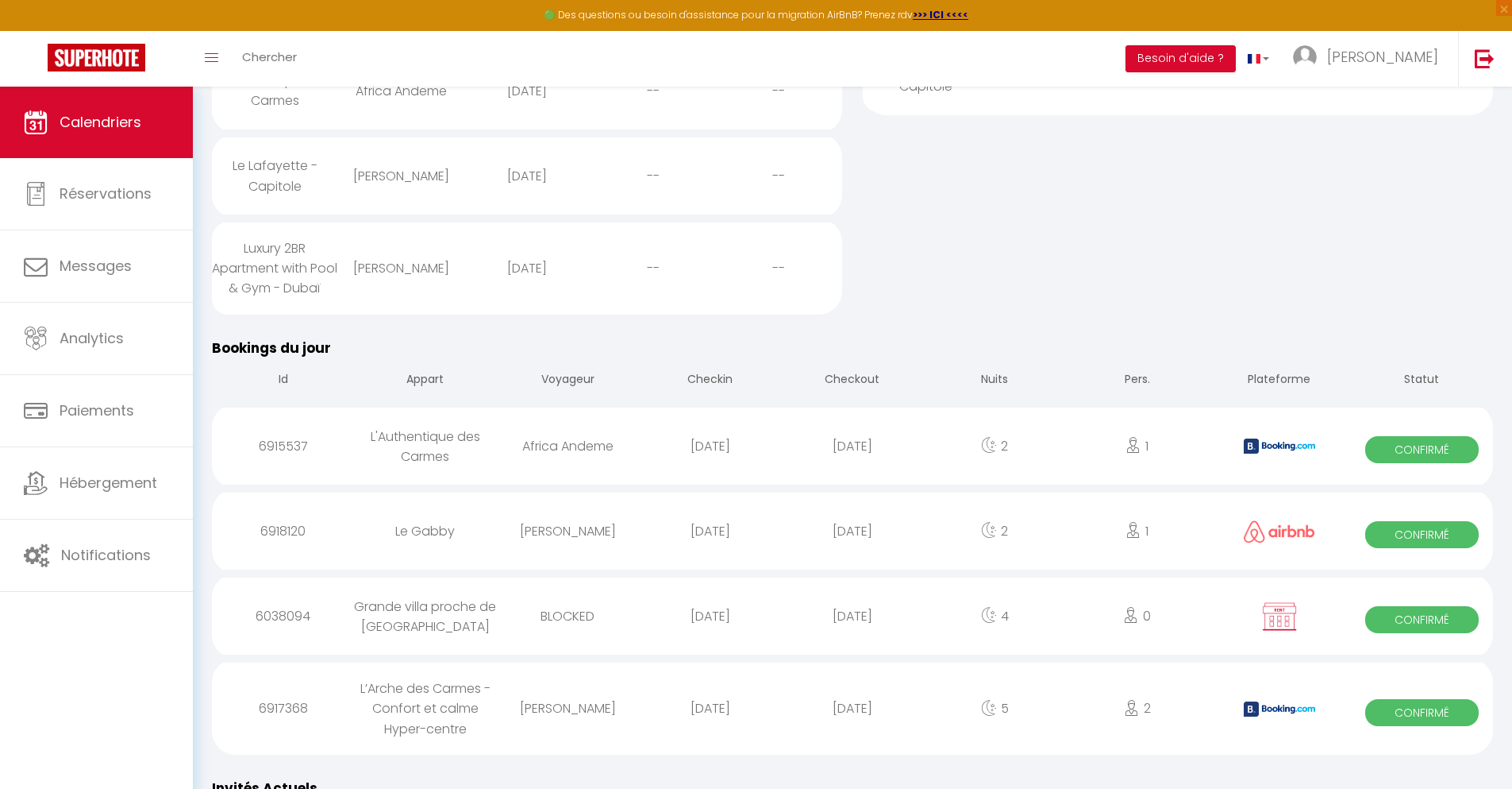
click at [852, 734] on div "[DATE]" at bounding box center [852, 708] width 142 height 52
select select "0"
select select "1"
select select
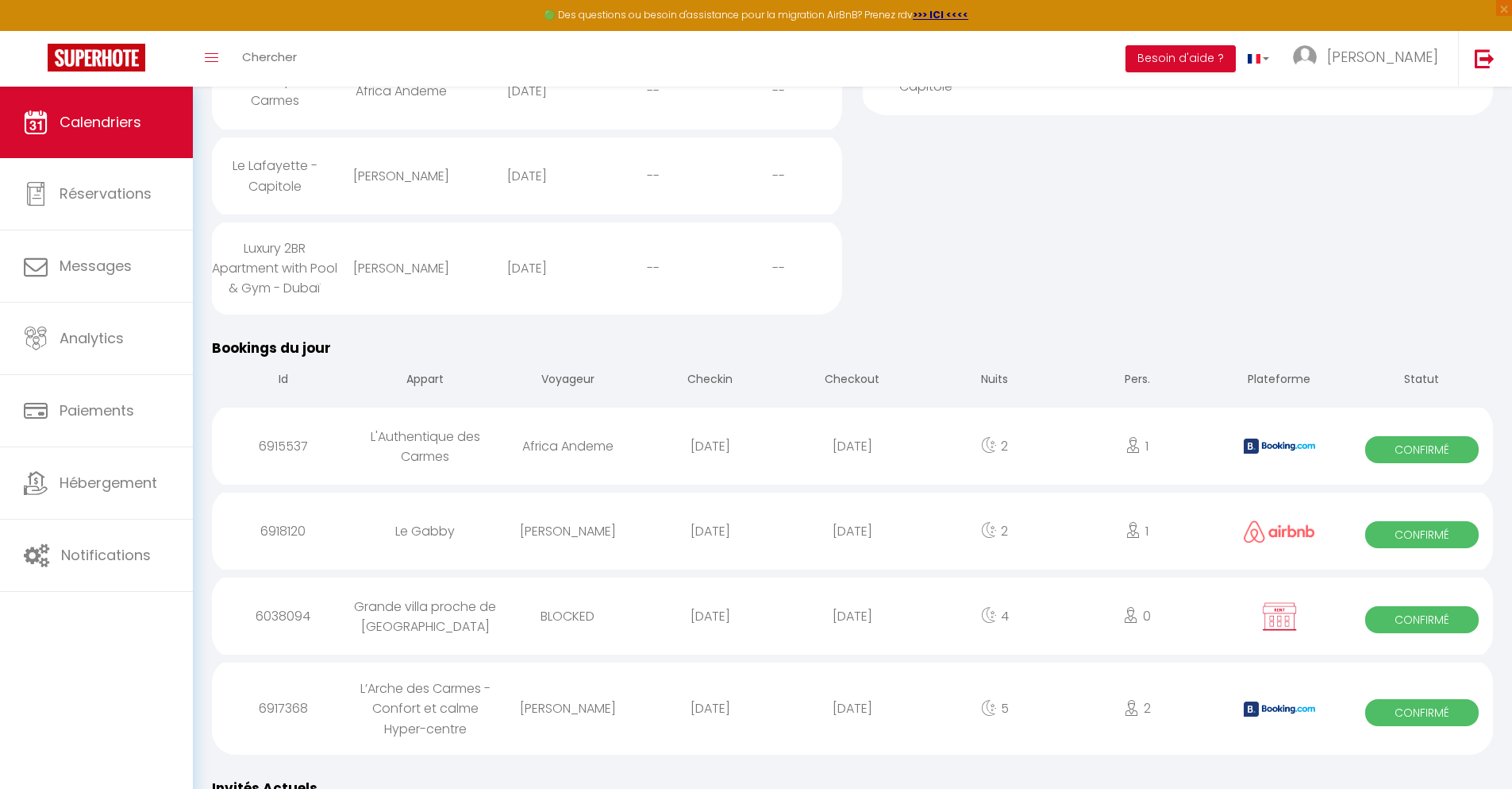
select select
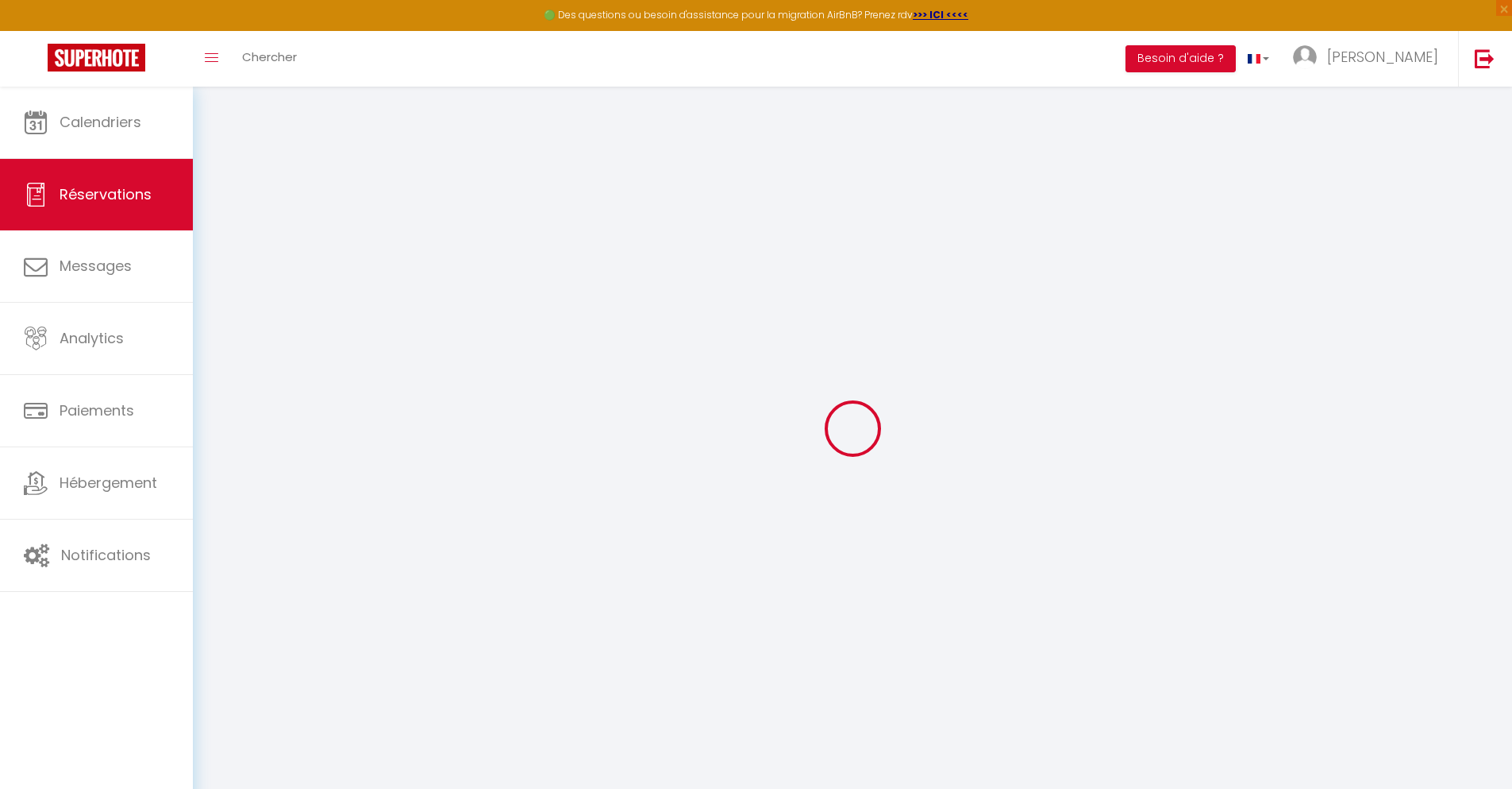
select select
checkbox input "false"
select select
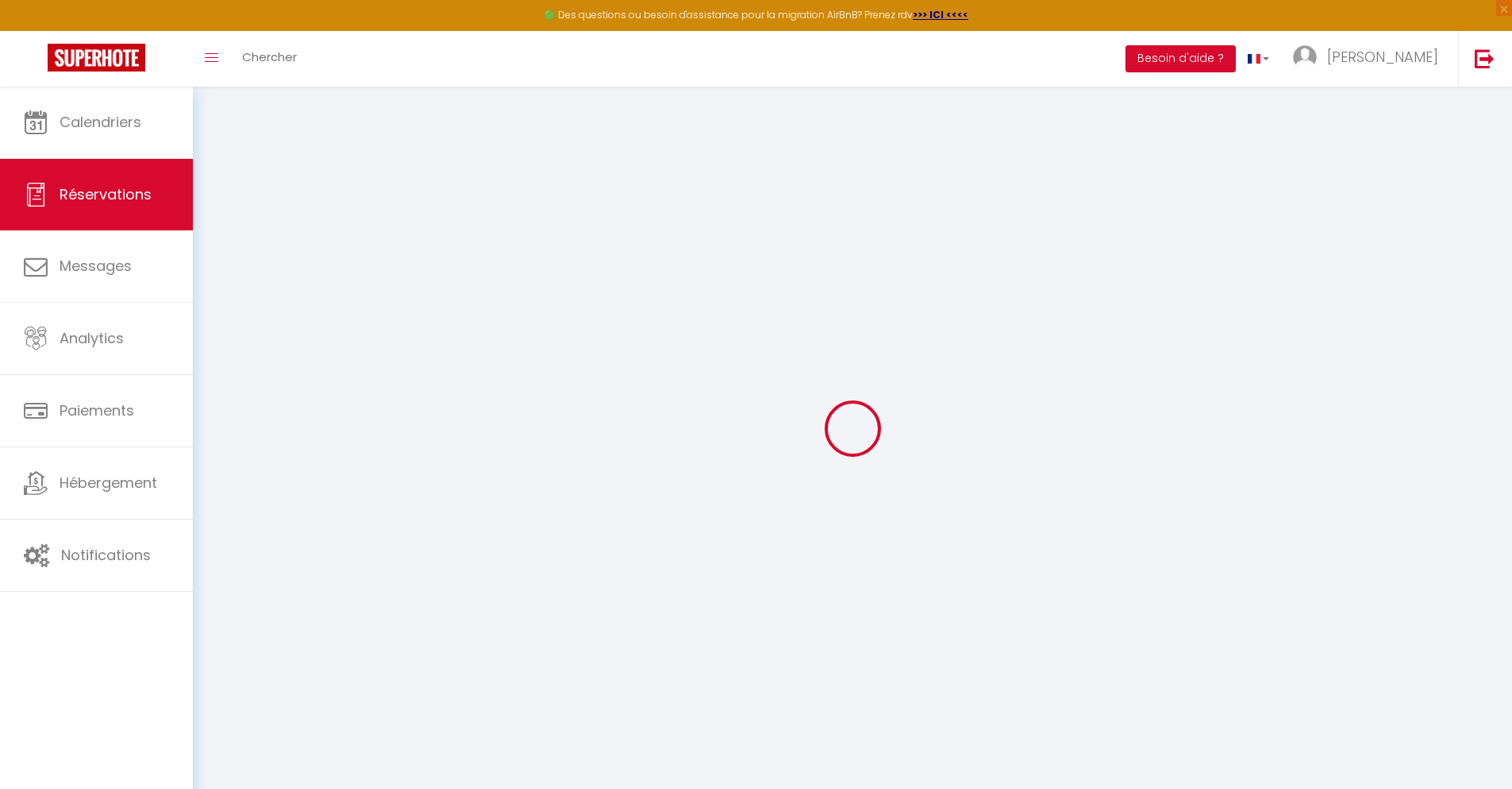
checkbox input "false"
type textarea "** THIS RESERVATION HAS BEEN PRE-PAID ** BOOKING NOTE : Payment charge is EUR 5…"
type input "45"
type input "20.62"
select select
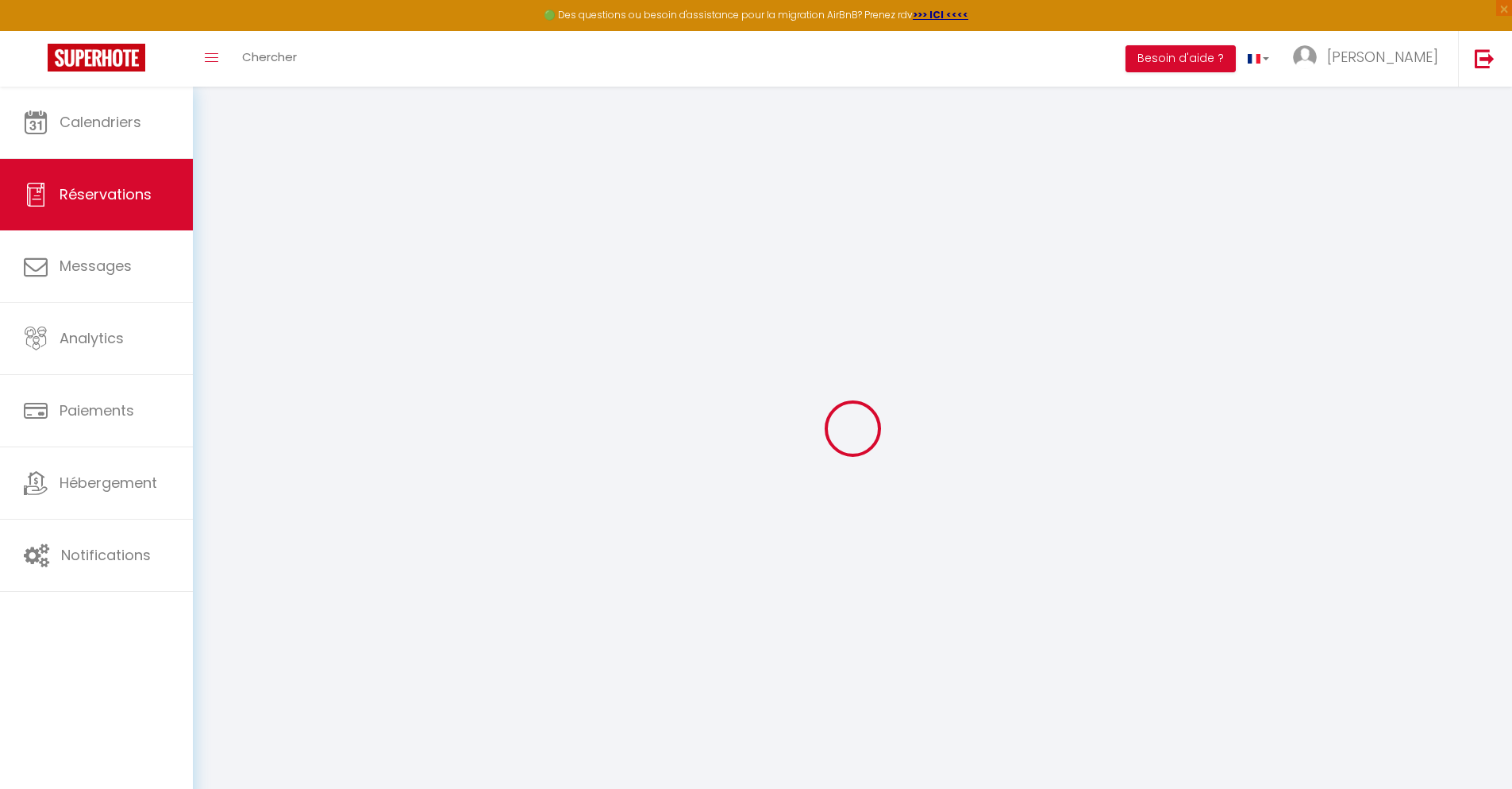
select select
checkbox input "false"
select select
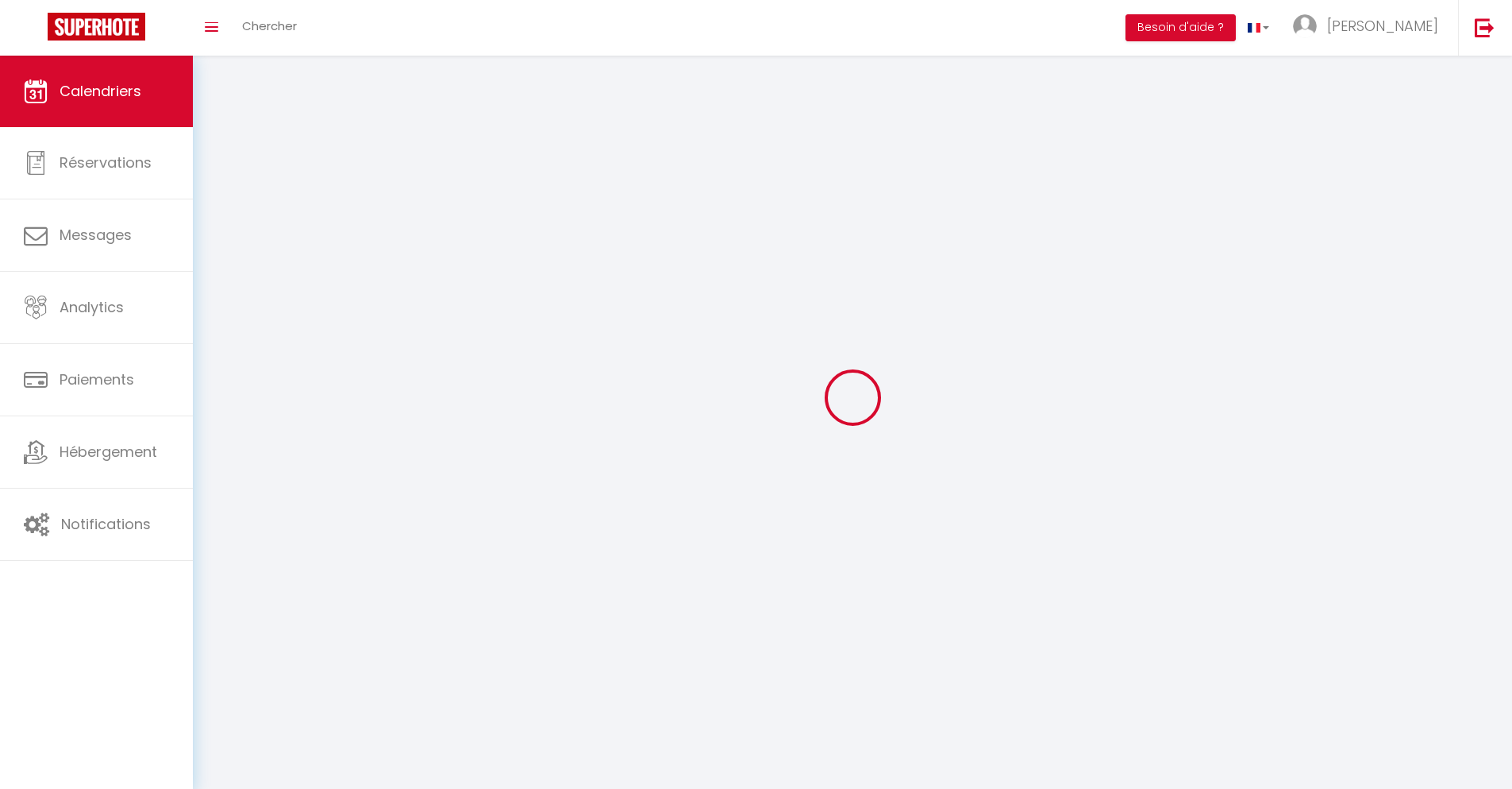
scroll to position [87, 0]
